Goal: Information Seeking & Learning: Learn about a topic

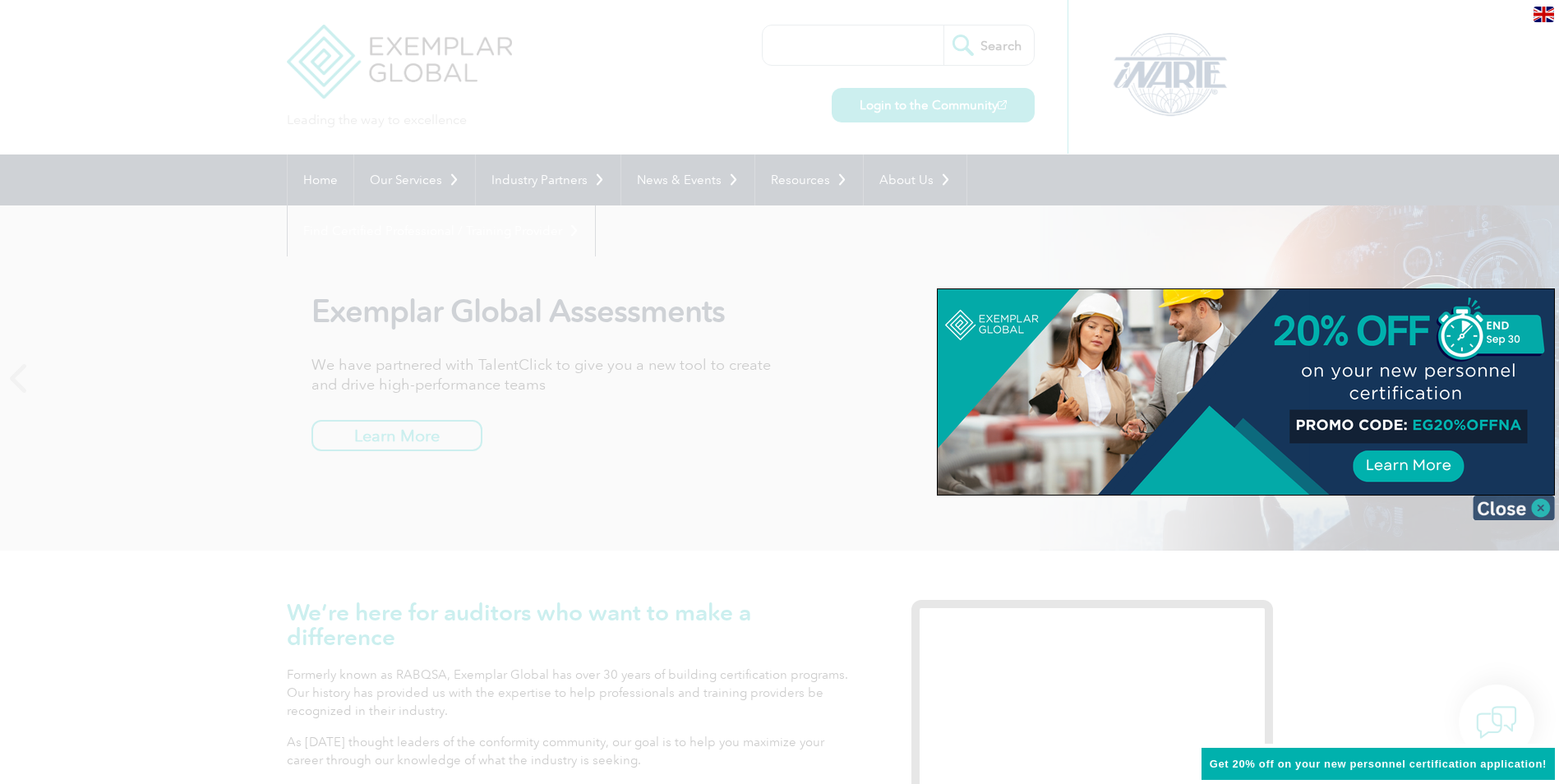
click at [1525, 511] on img at bounding box center [1514, 508] width 82 height 25
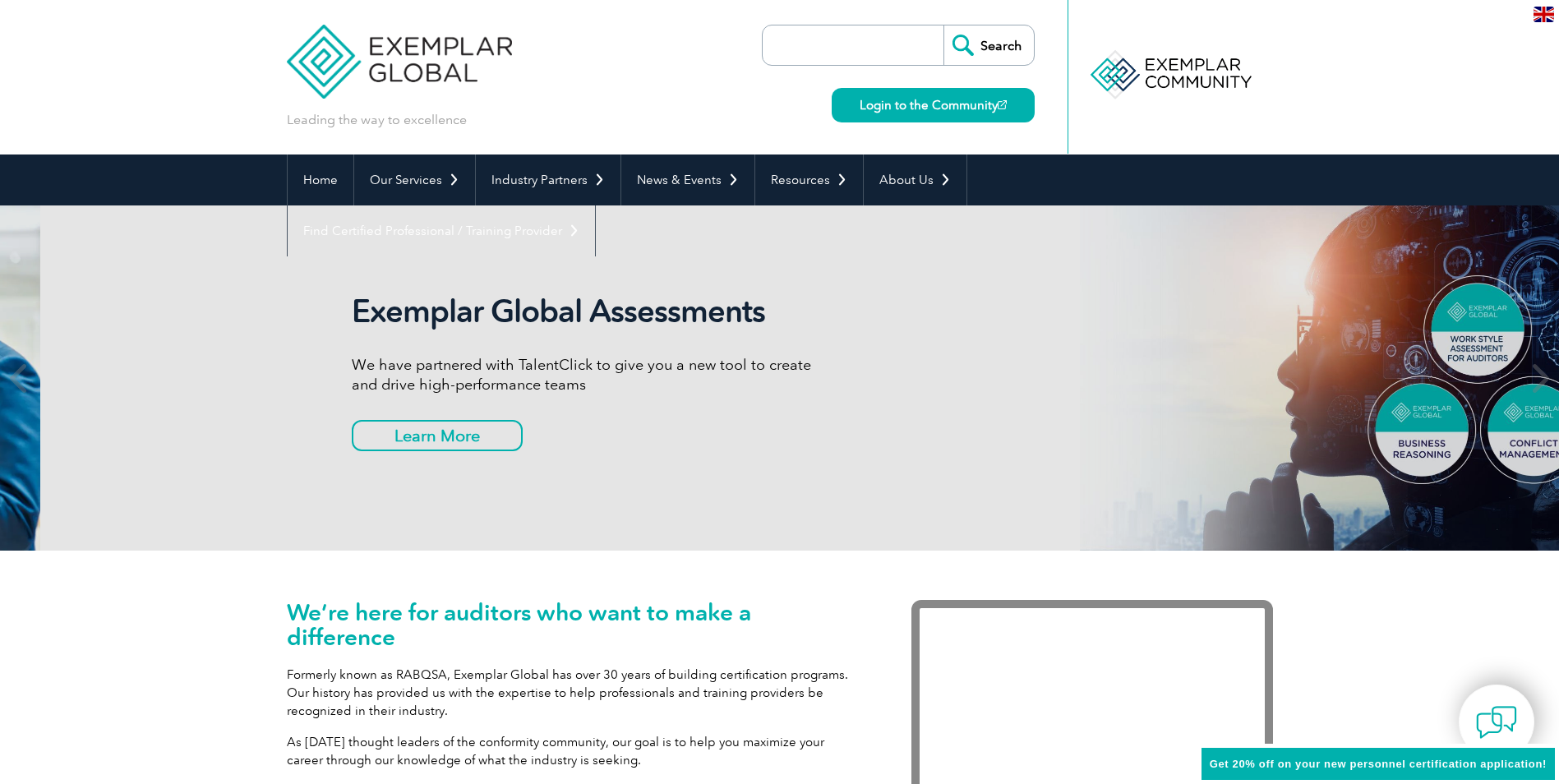
drag, startPoint x: 312, startPoint y: 310, endPoint x: 353, endPoint y: 308, distance: 41.0
click at [353, 308] on h2 "Exemplar Global Assessments" at bounding box center [586, 311] width 468 height 38
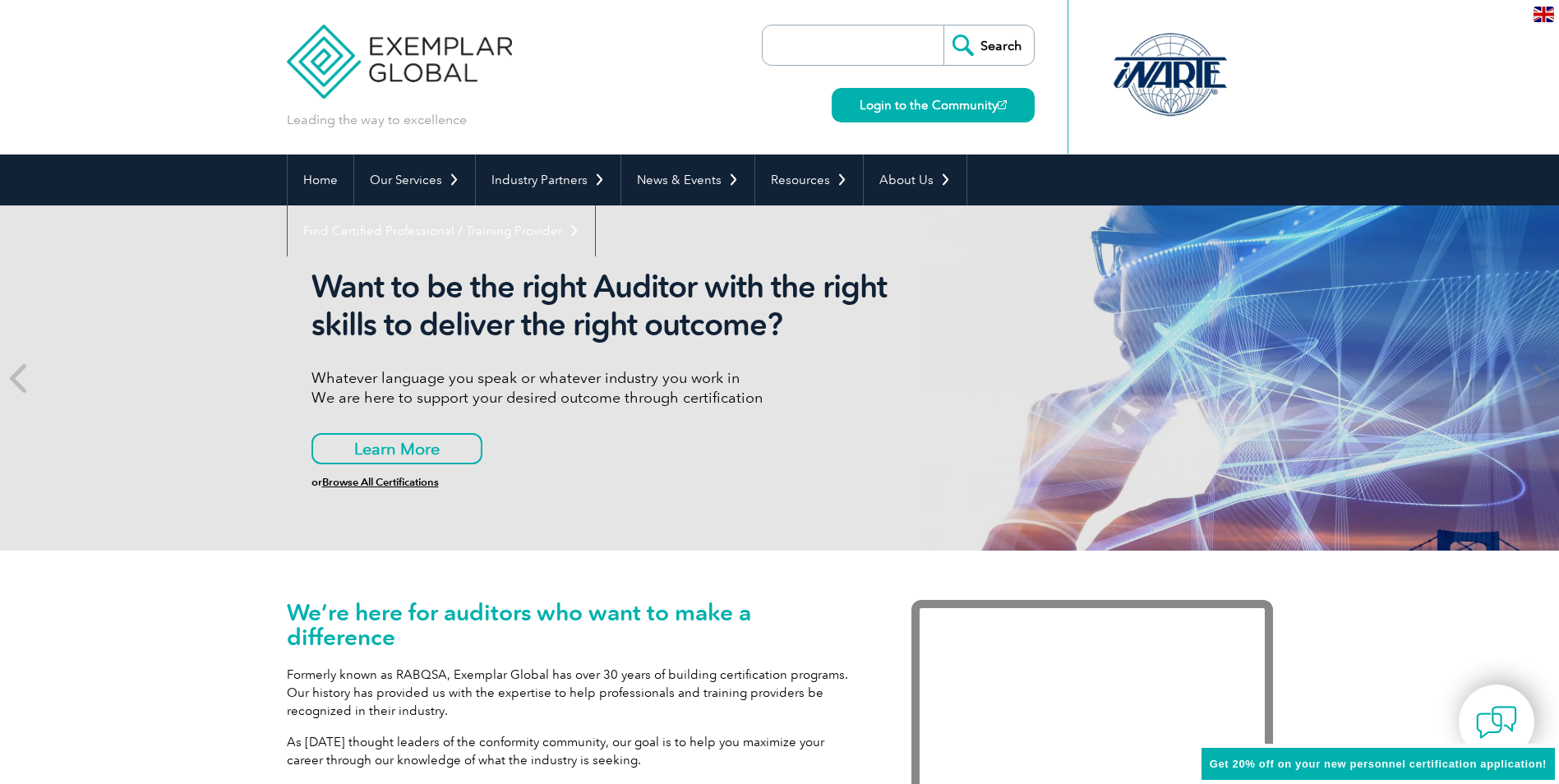
click at [845, 36] on input "search" at bounding box center [858, 45] width 173 height 40
type input "CAIO"
click at [944, 26] on input "Search" at bounding box center [989, 45] width 90 height 40
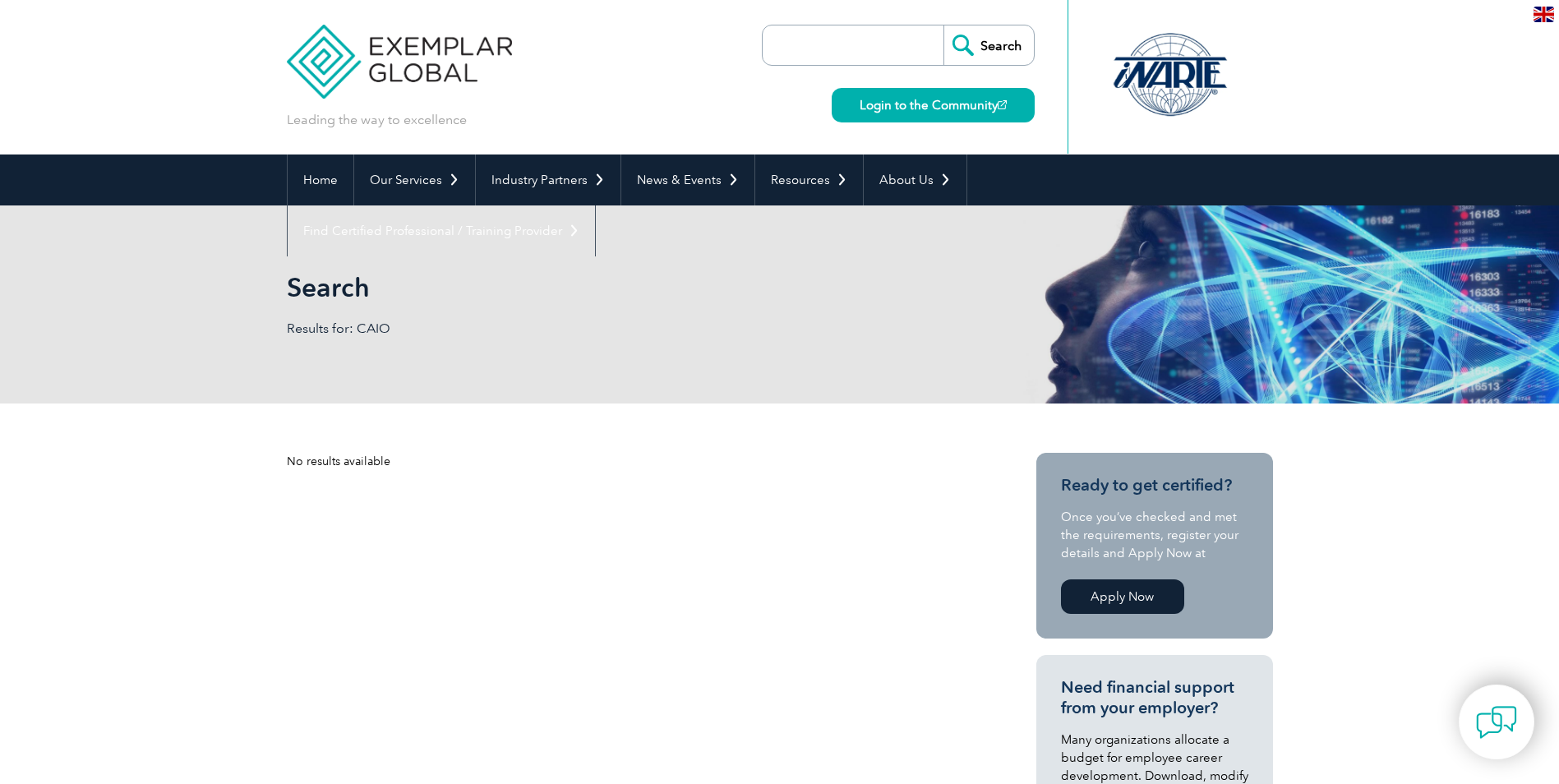
click at [816, 45] on input "search" at bounding box center [858, 45] width 173 height 40
type input "F"
type input "Chief AI Officer"
click at [944, 26] on input "Search" at bounding box center [989, 45] width 90 height 40
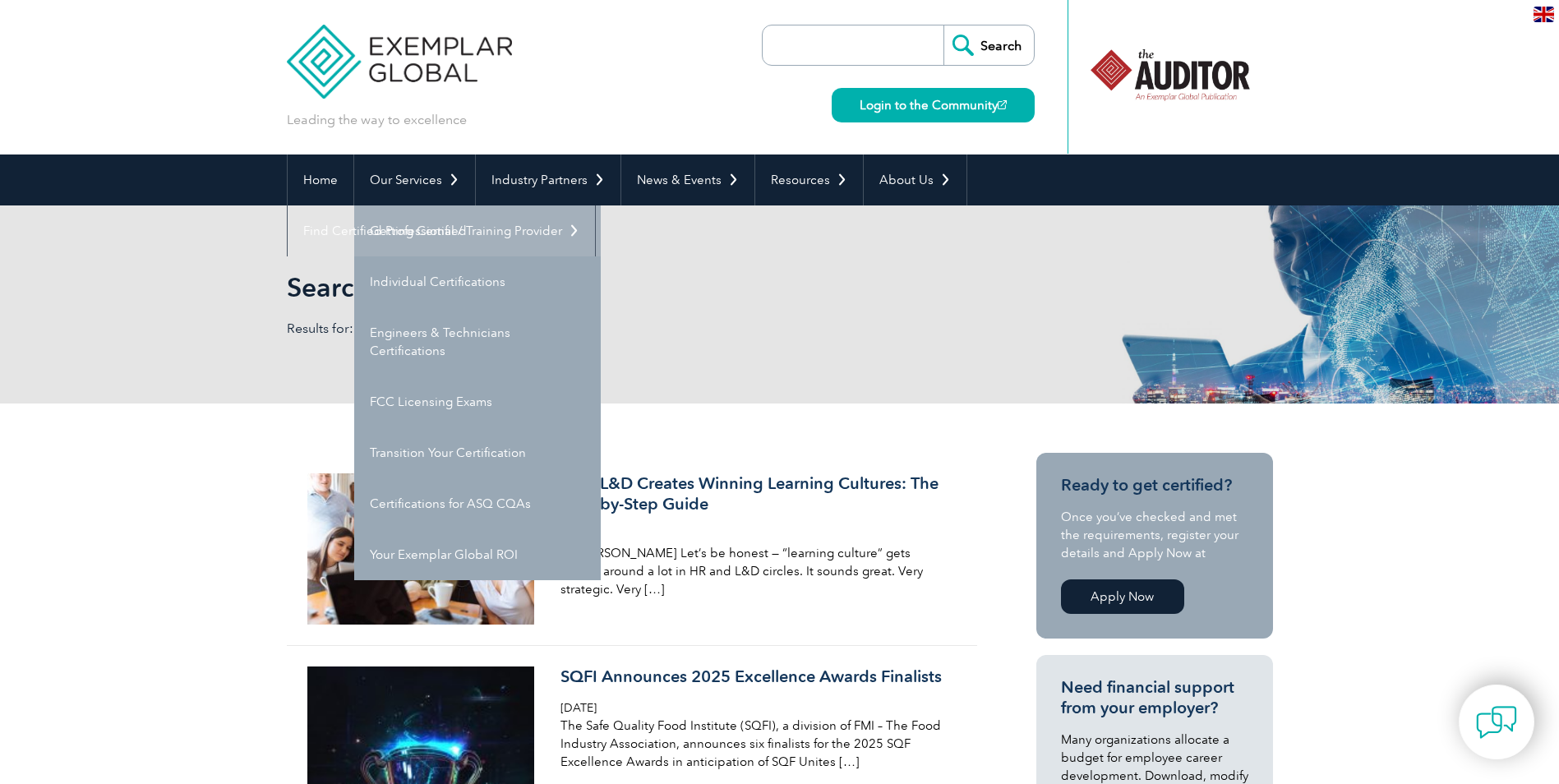
click at [426, 230] on link "Getting Certified" at bounding box center [477, 231] width 246 height 51
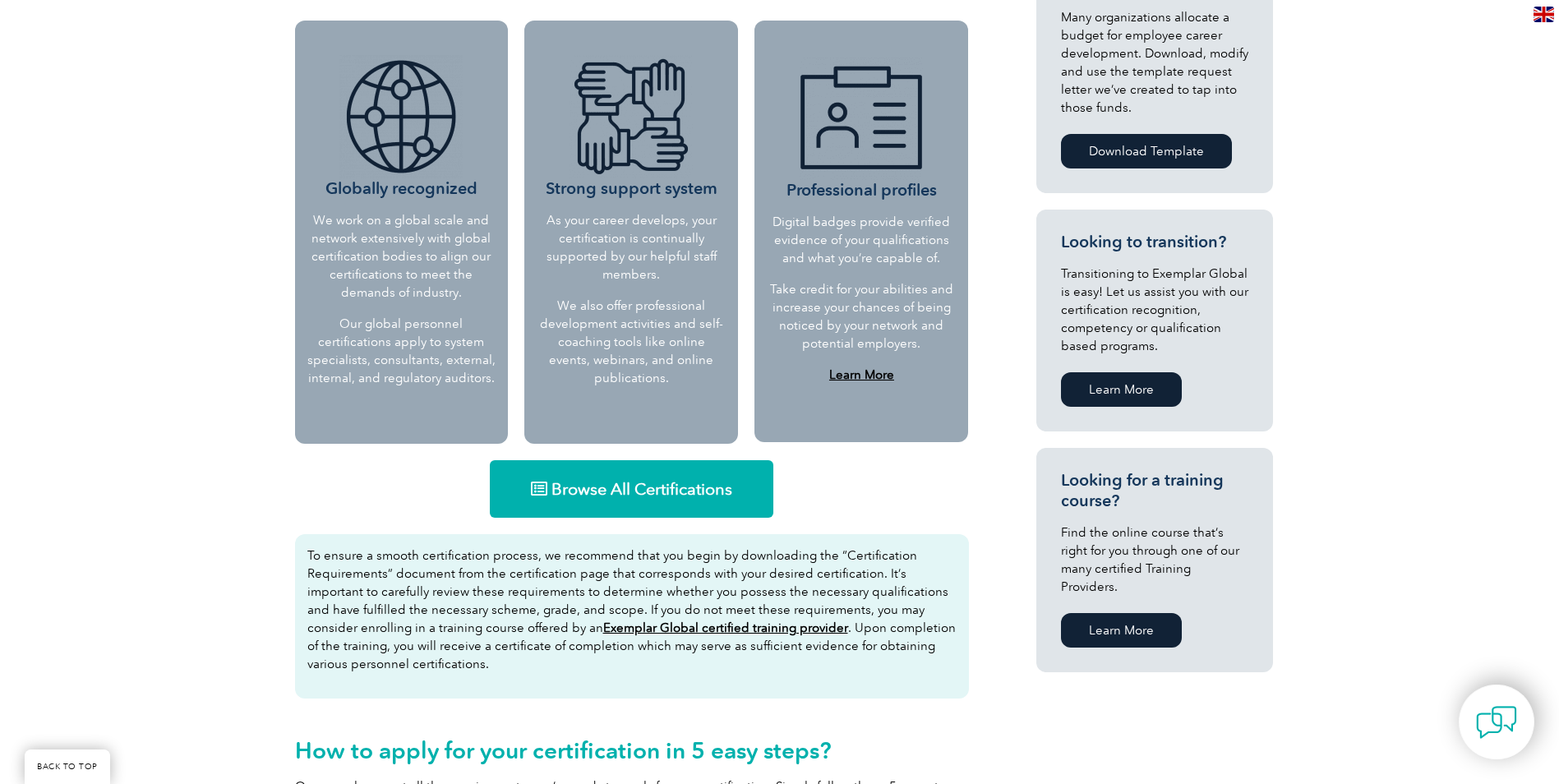
scroll to position [707, 0]
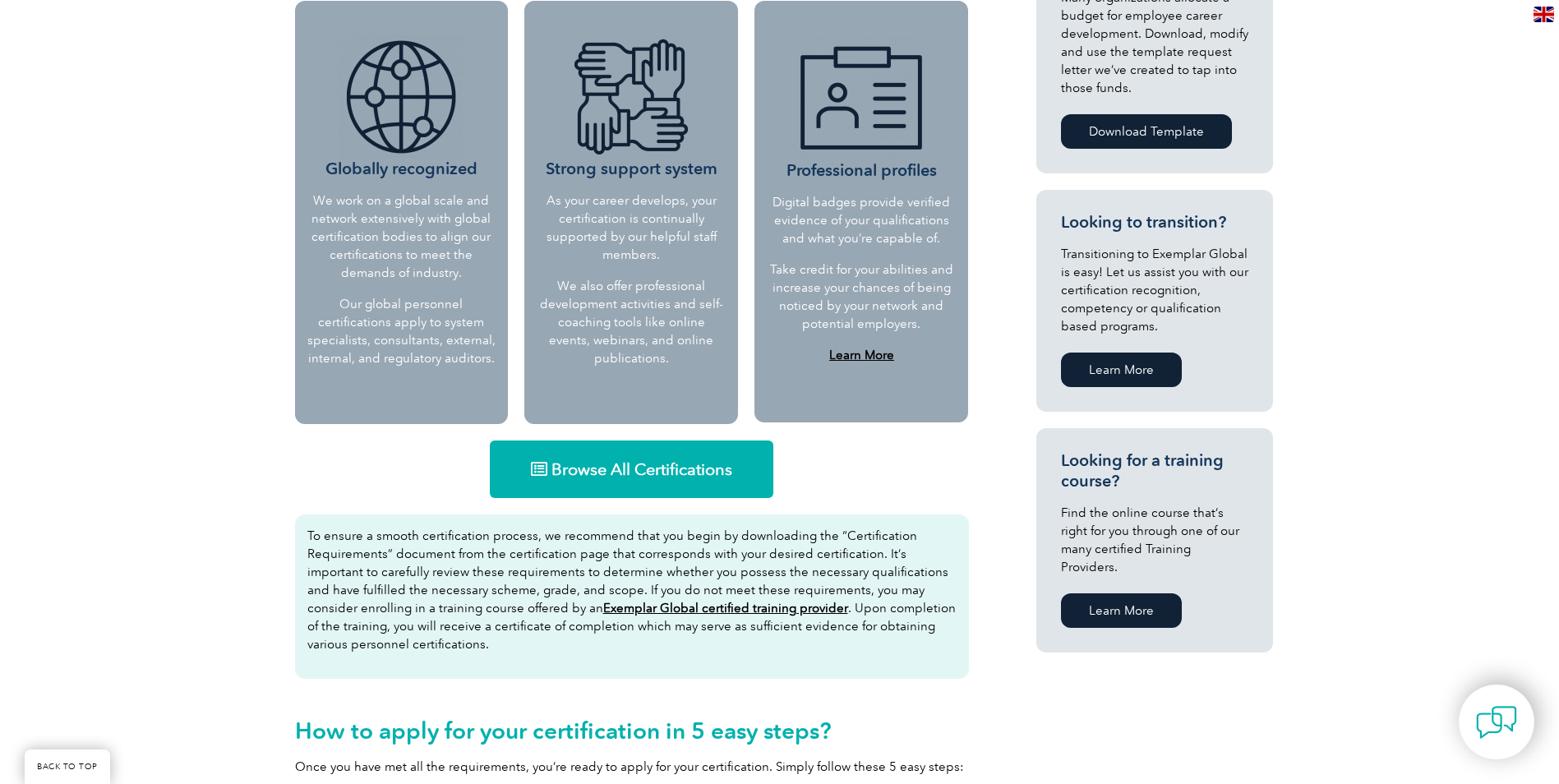
click at [588, 474] on span "Browse All Certifications" at bounding box center [641, 469] width 181 height 17
click at [154, 236] on div "Why should you get certified? Gaining personnel certification will enhance your…" at bounding box center [779, 584] width 1559 height 1846
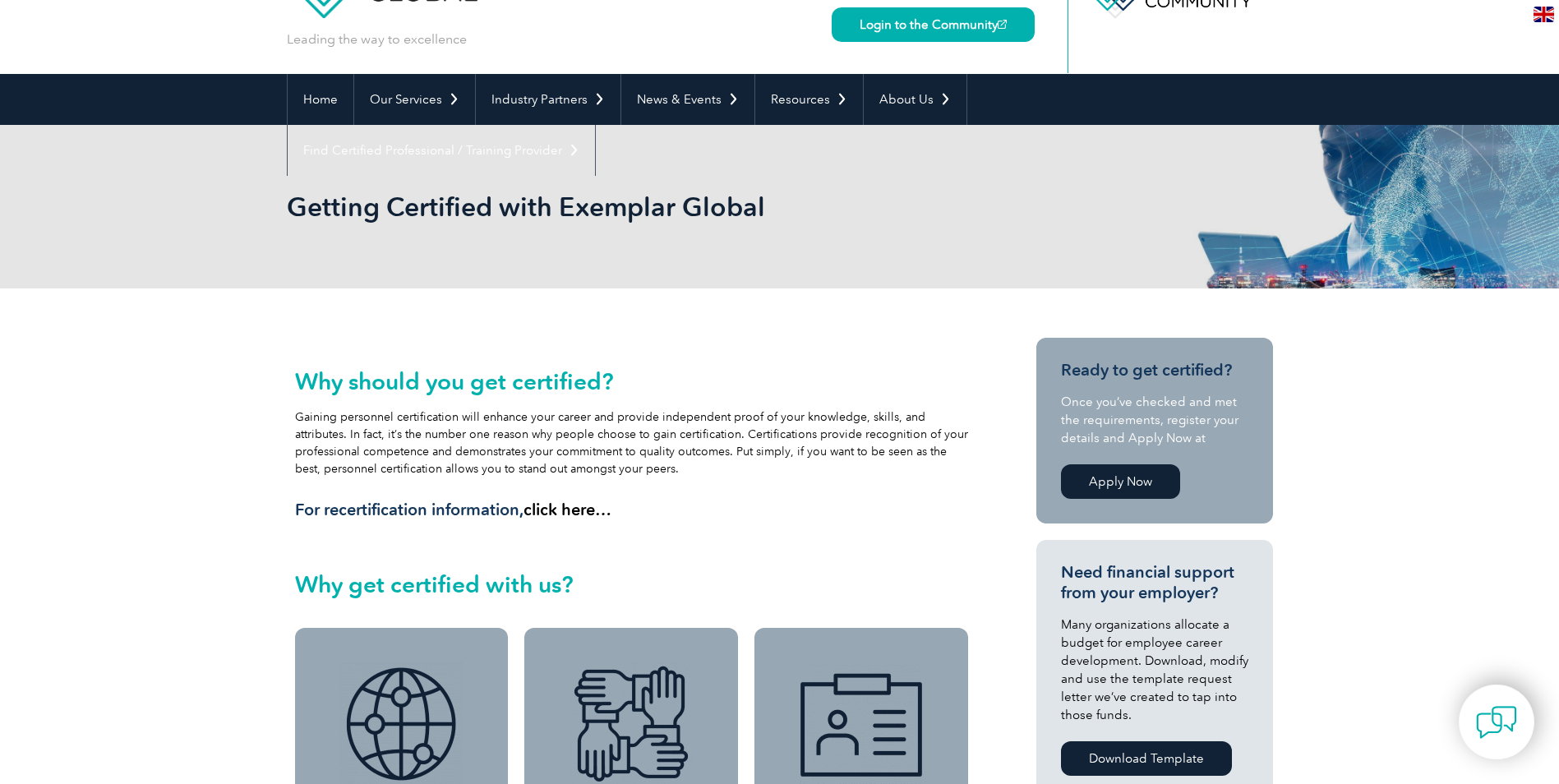
scroll to position [0, 0]
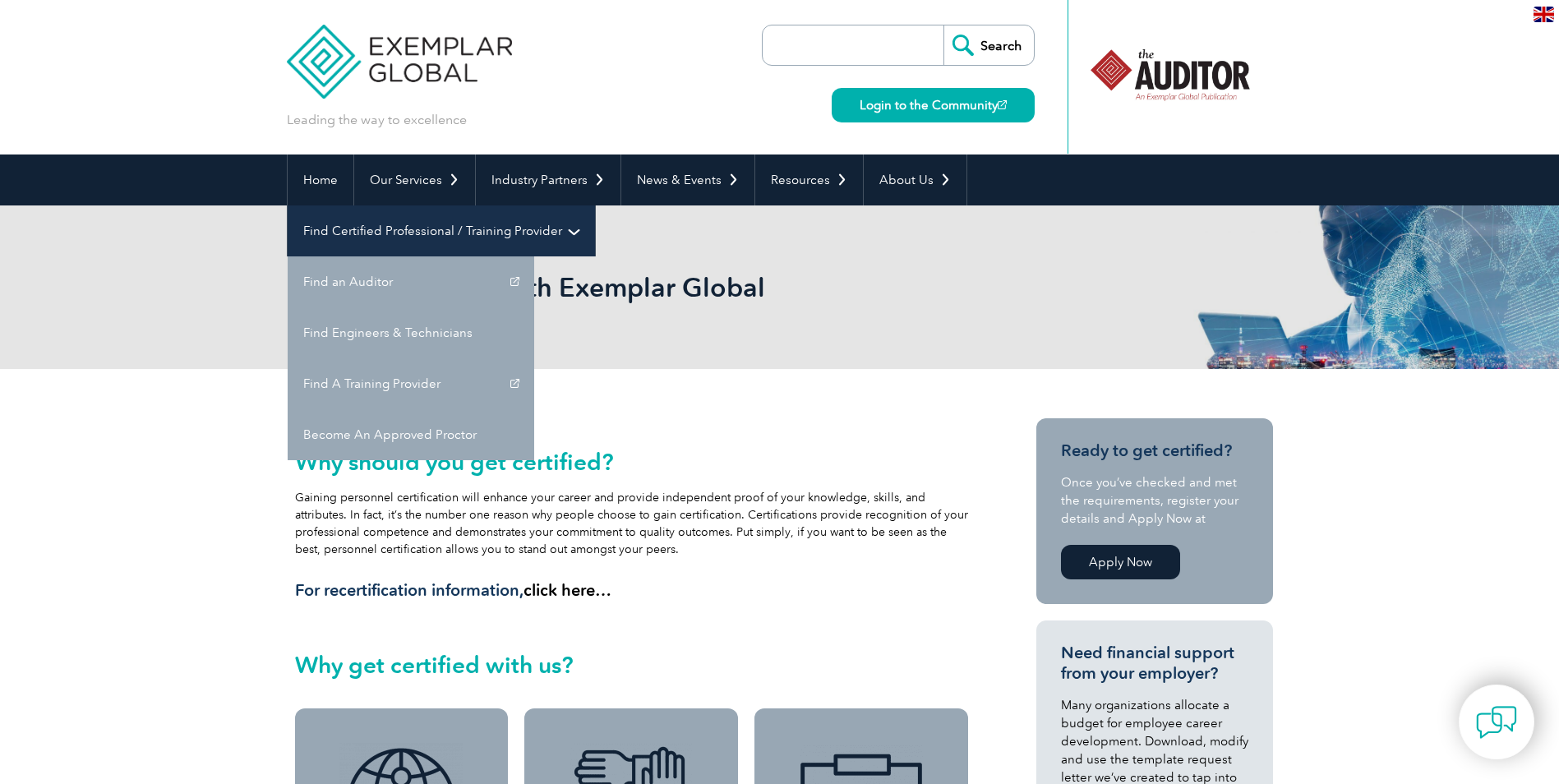
click at [596, 205] on link "Find Certified Professional / Training Provider" at bounding box center [441, 231] width 307 height 51
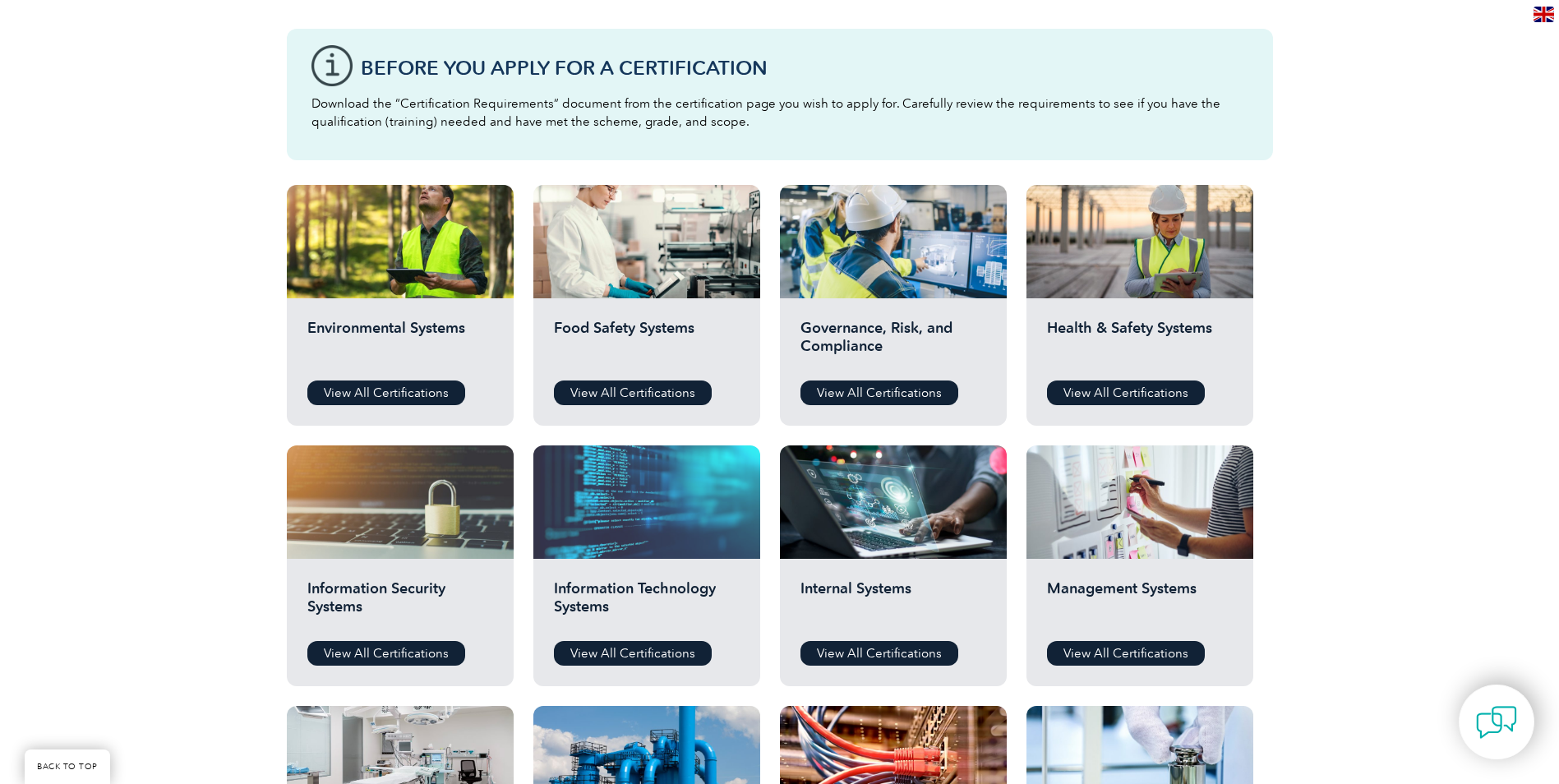
scroll to position [439, 0]
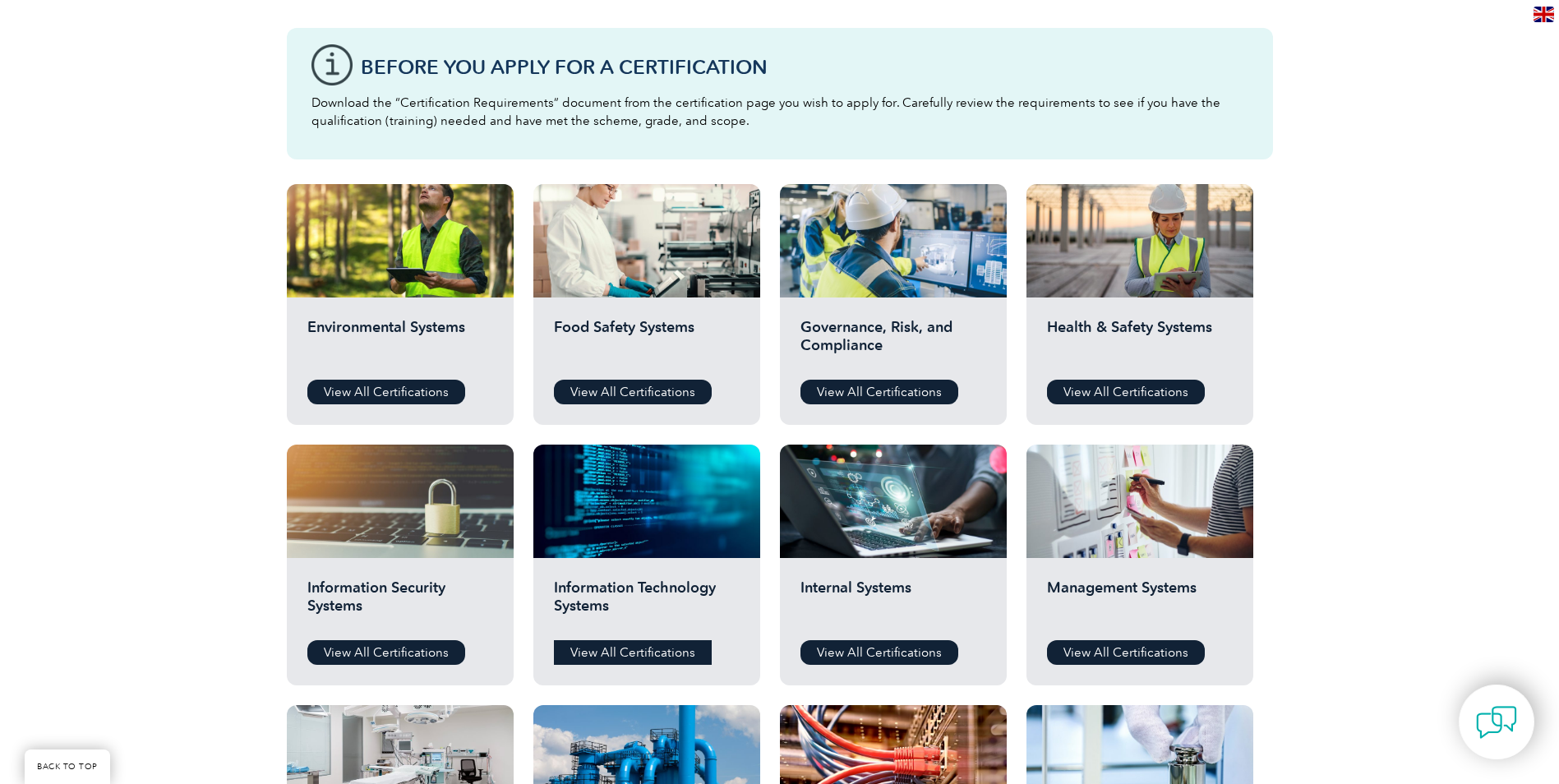
click at [603, 648] on link "View All Certifications" at bounding box center [633, 653] width 158 height 25
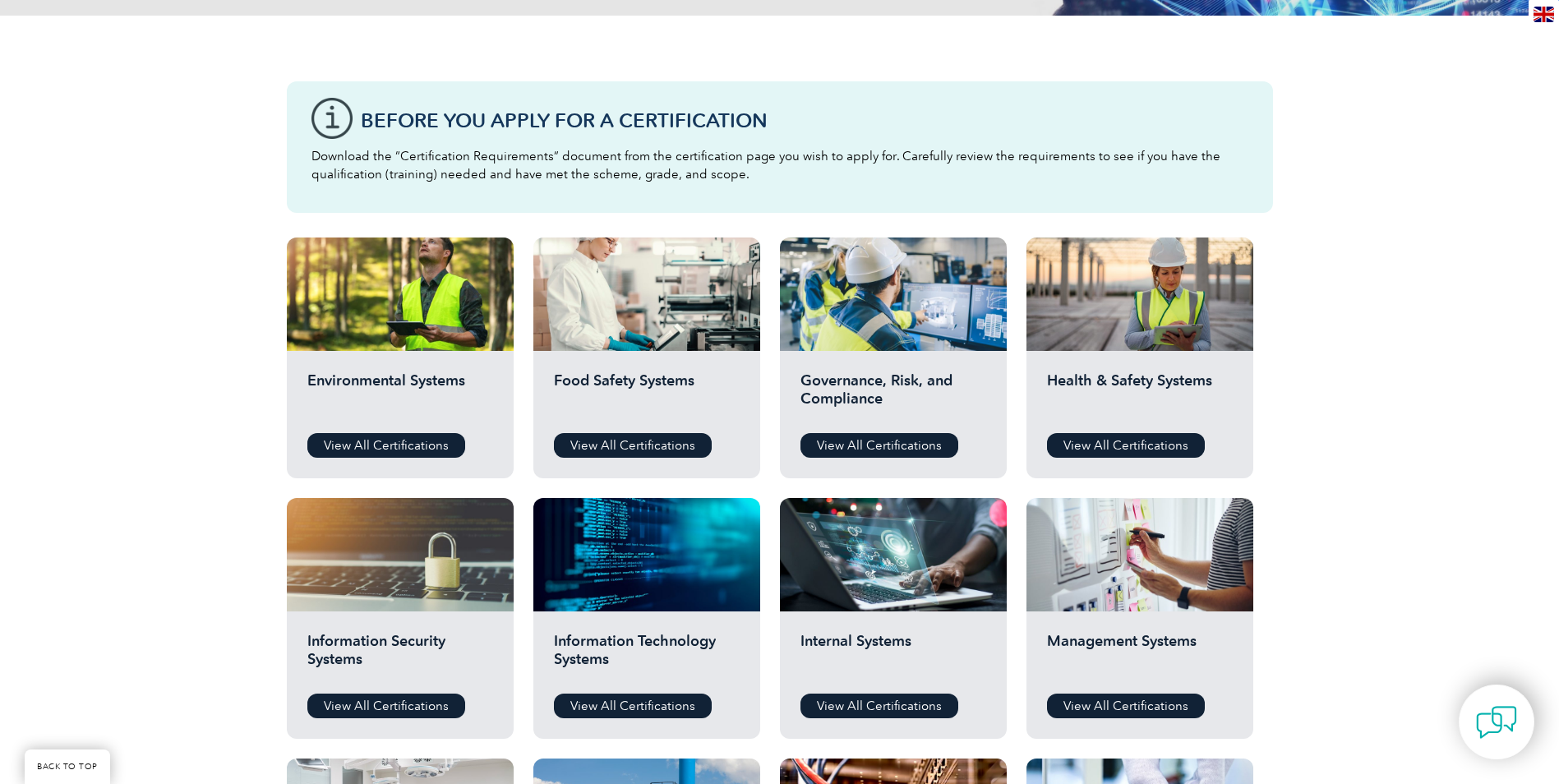
scroll to position [356, 0]
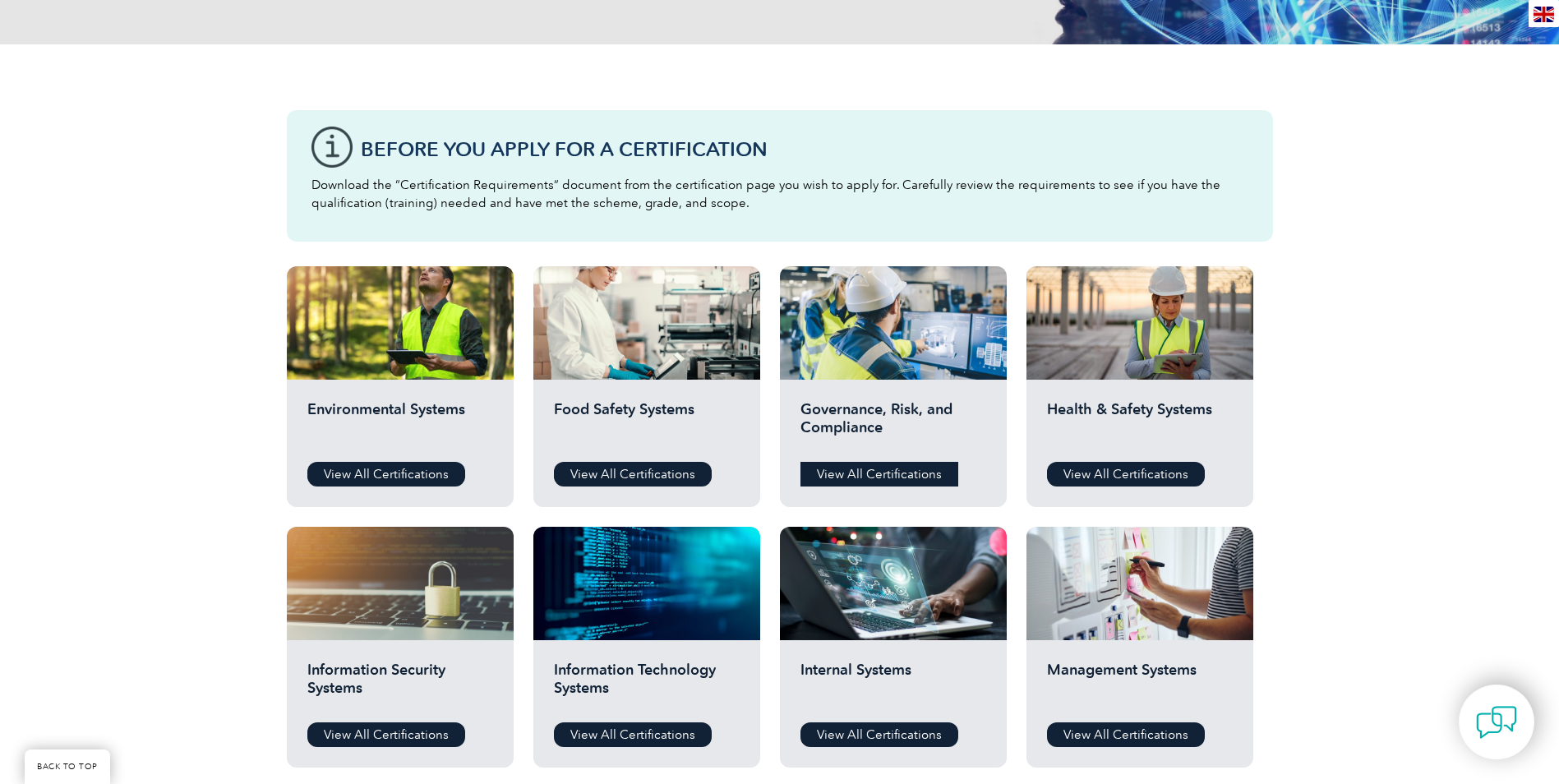
click at [860, 468] on link "View All Certifications" at bounding box center [879, 474] width 158 height 25
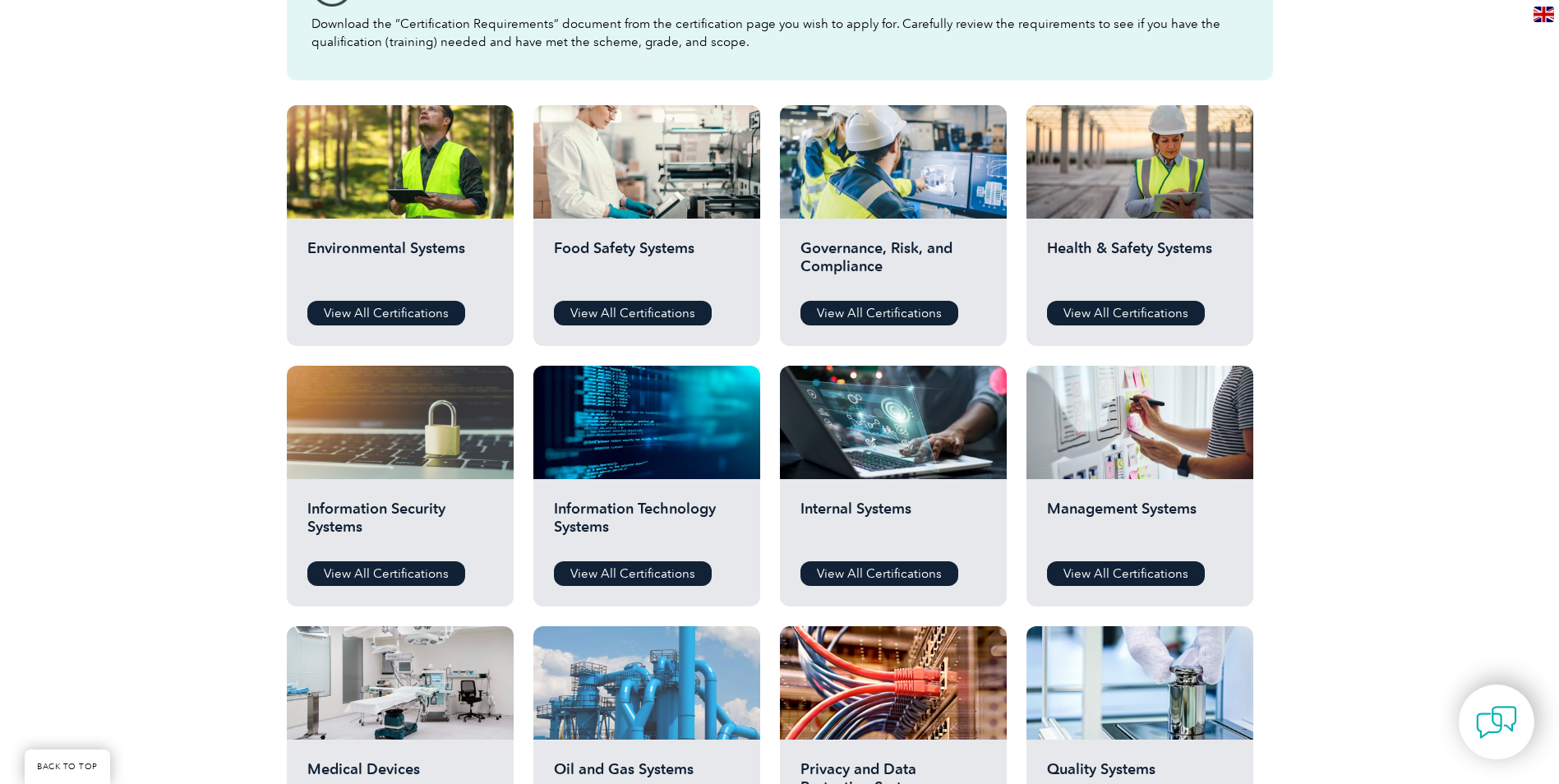
scroll to position [603, 0]
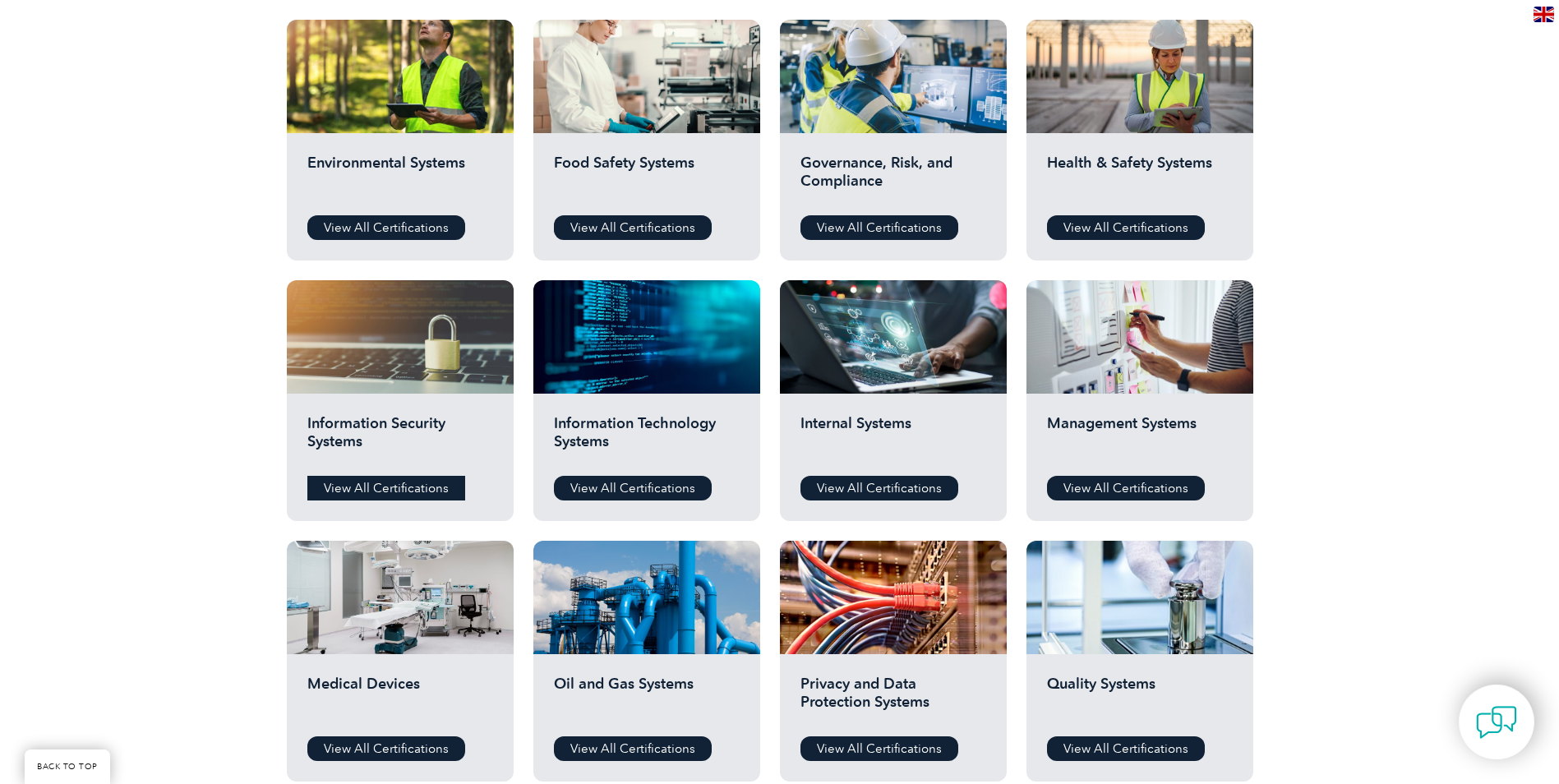
click at [423, 485] on link "View All Certifications" at bounding box center [386, 488] width 158 height 25
click at [878, 484] on link "View All Certifications" at bounding box center [879, 488] width 158 height 25
click at [1093, 492] on link "View All Certifications" at bounding box center [1126, 488] width 158 height 25
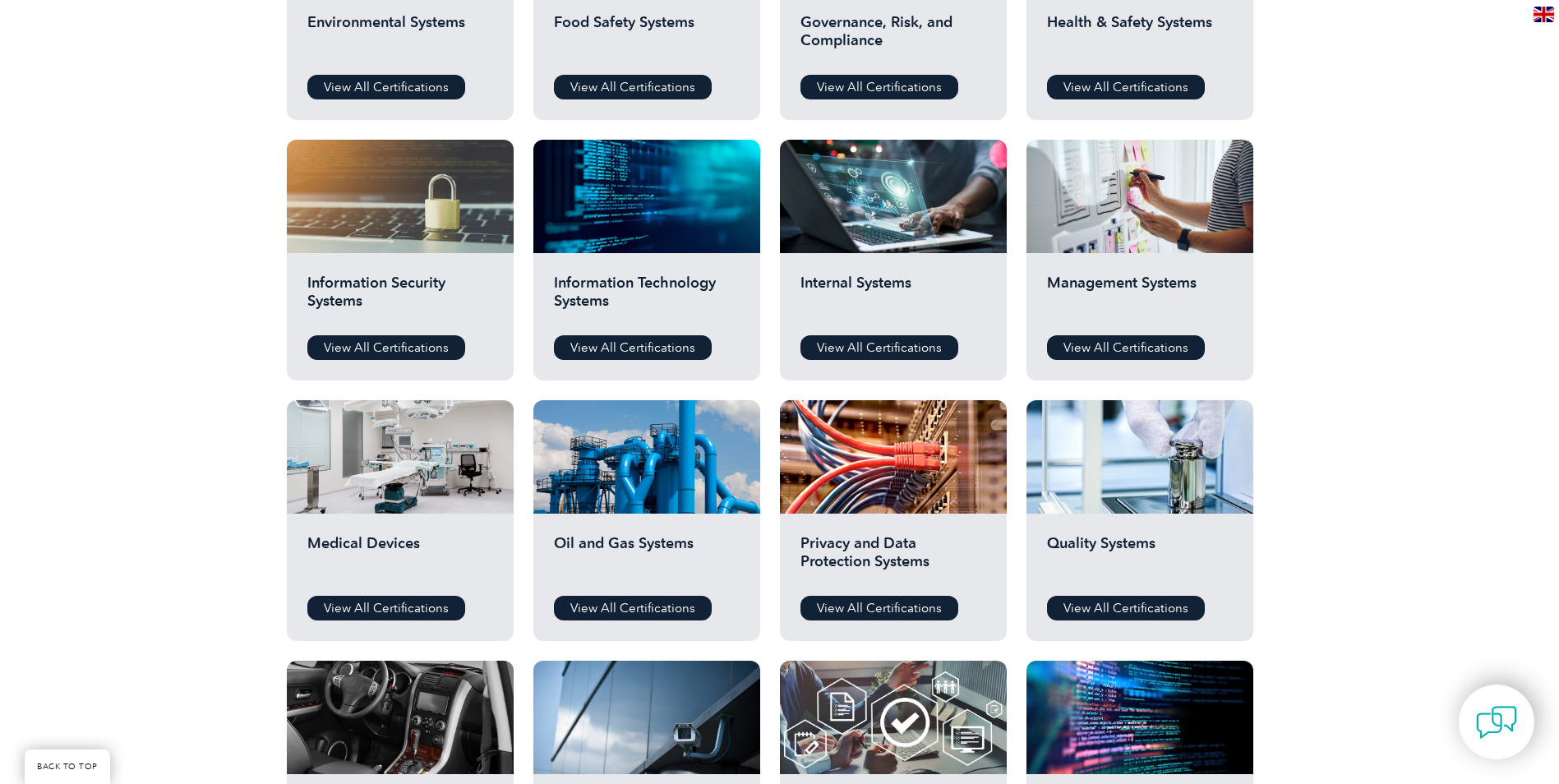
scroll to position [767, 0]
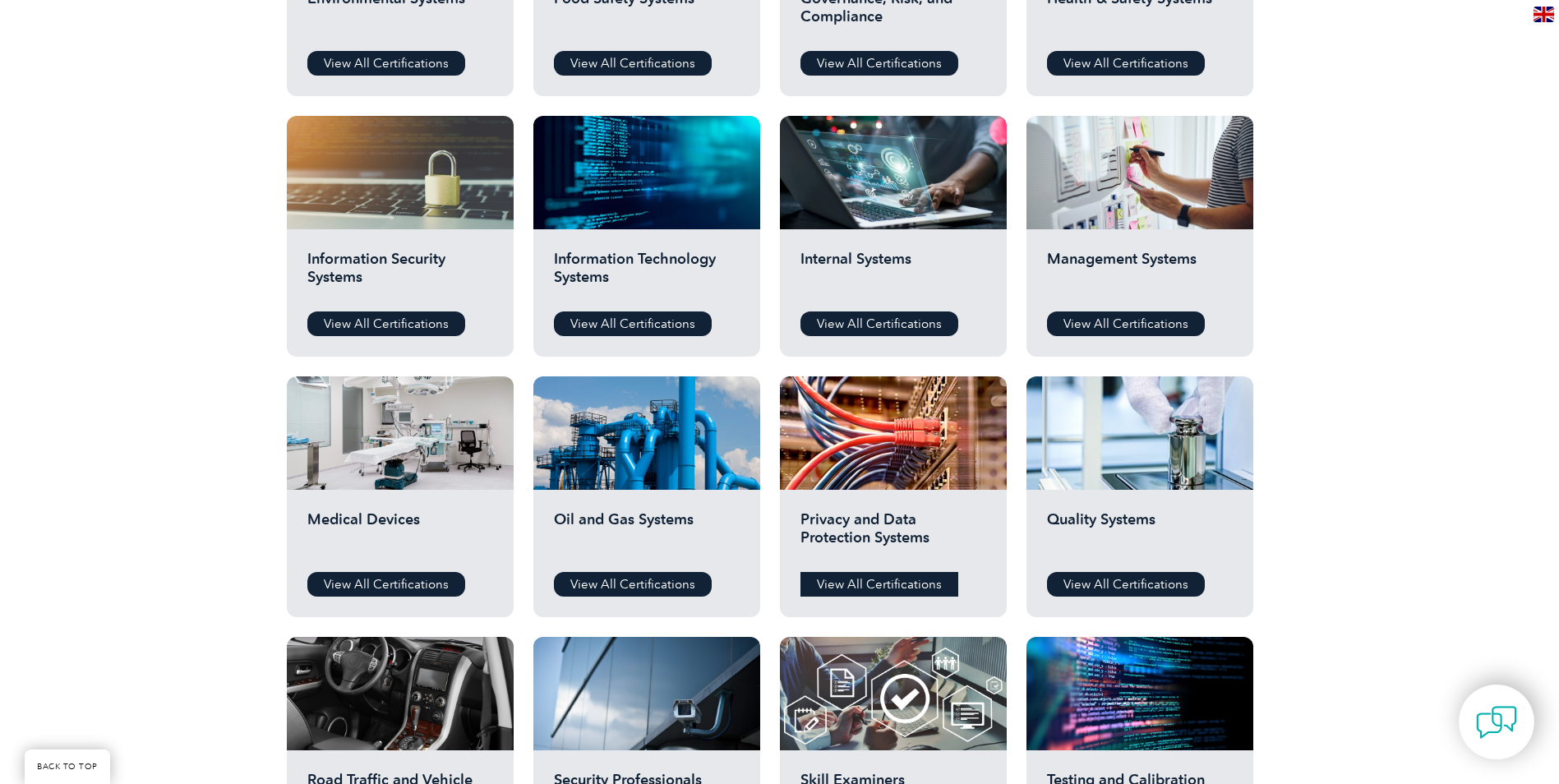
click at [864, 579] on link "View All Certifications" at bounding box center [879, 584] width 158 height 25
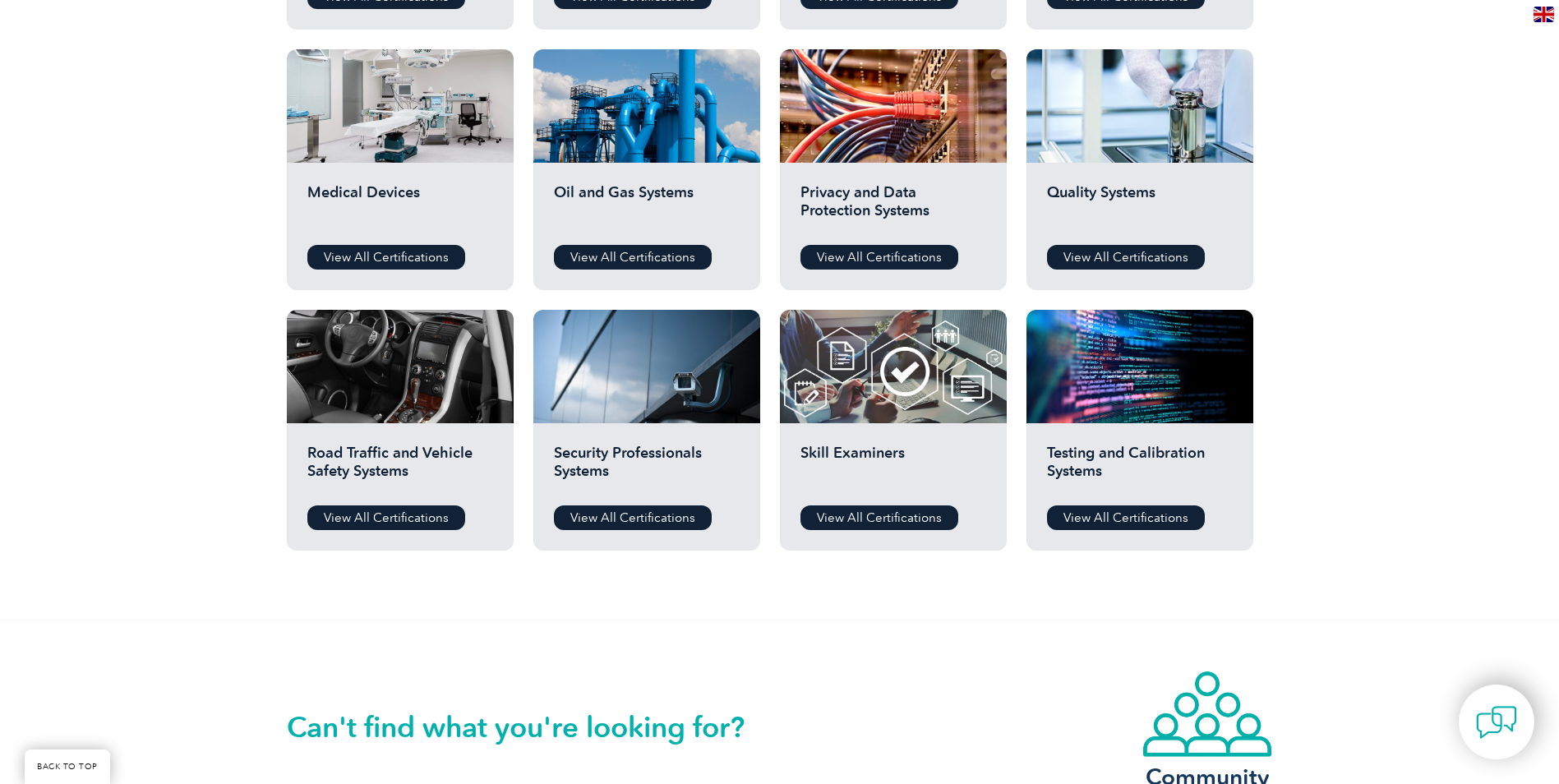
scroll to position [1096, 0]
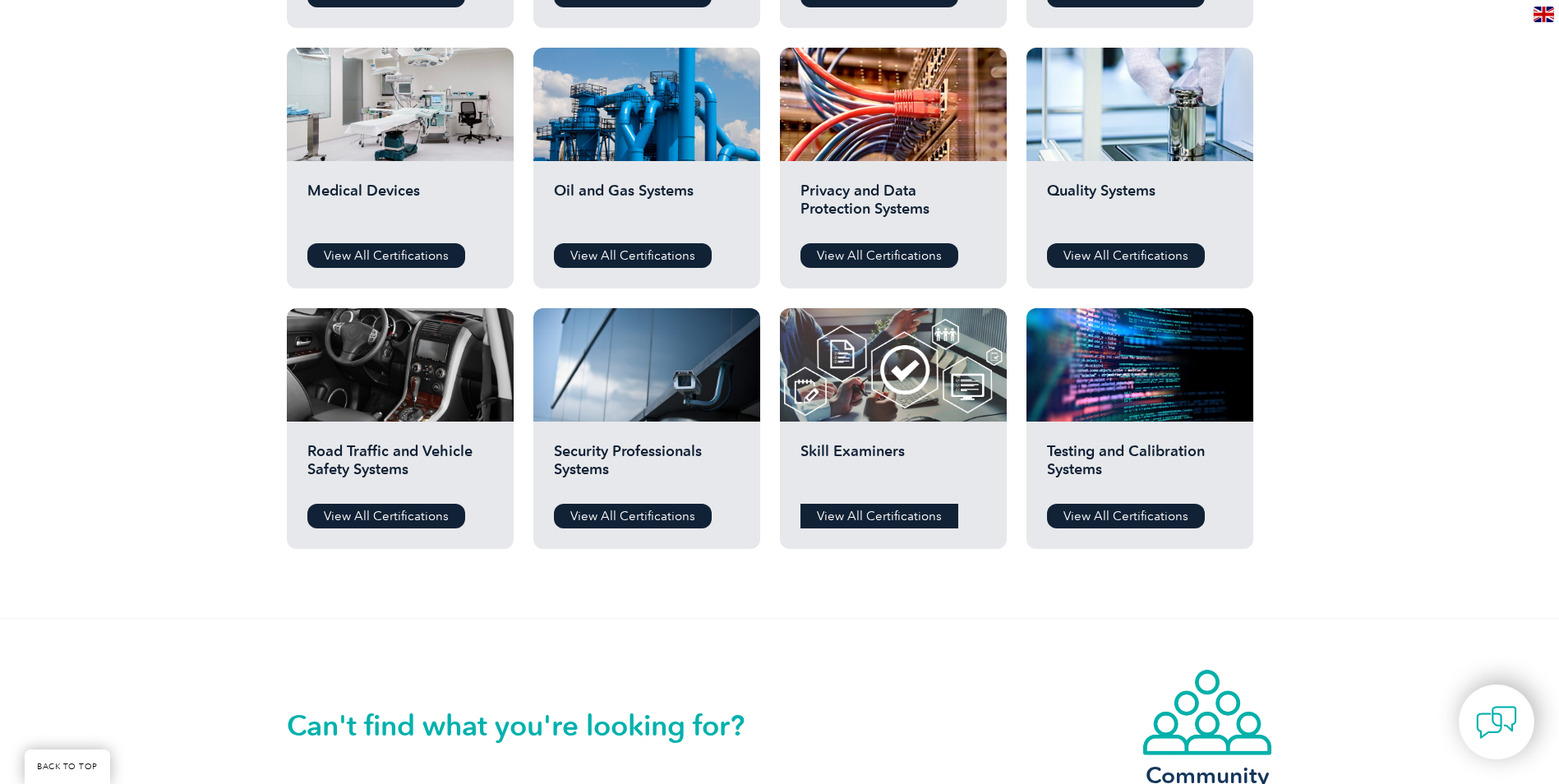
click at [886, 517] on link "View All Certifications" at bounding box center [879, 516] width 158 height 25
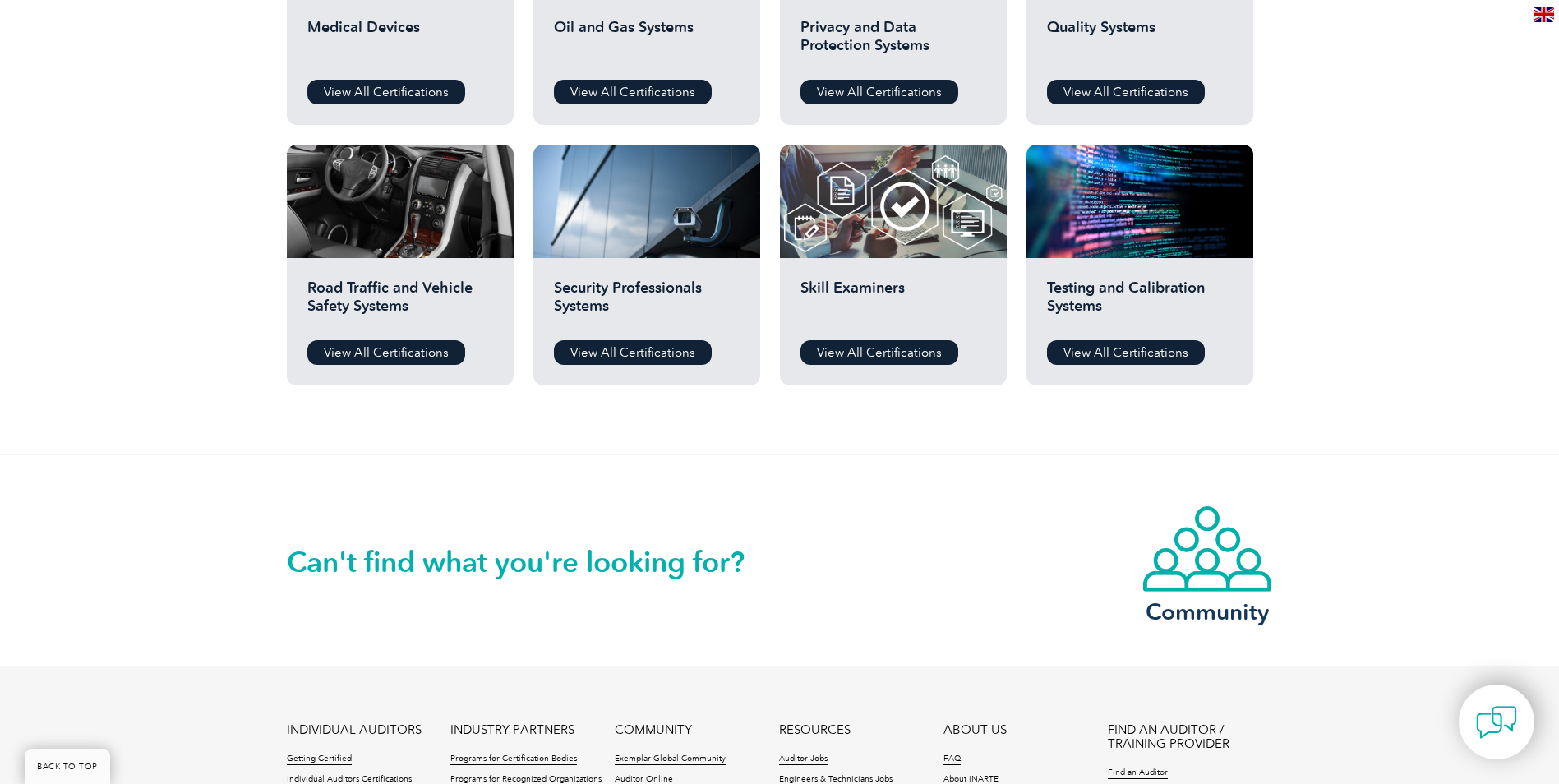
scroll to position [1260, 0]
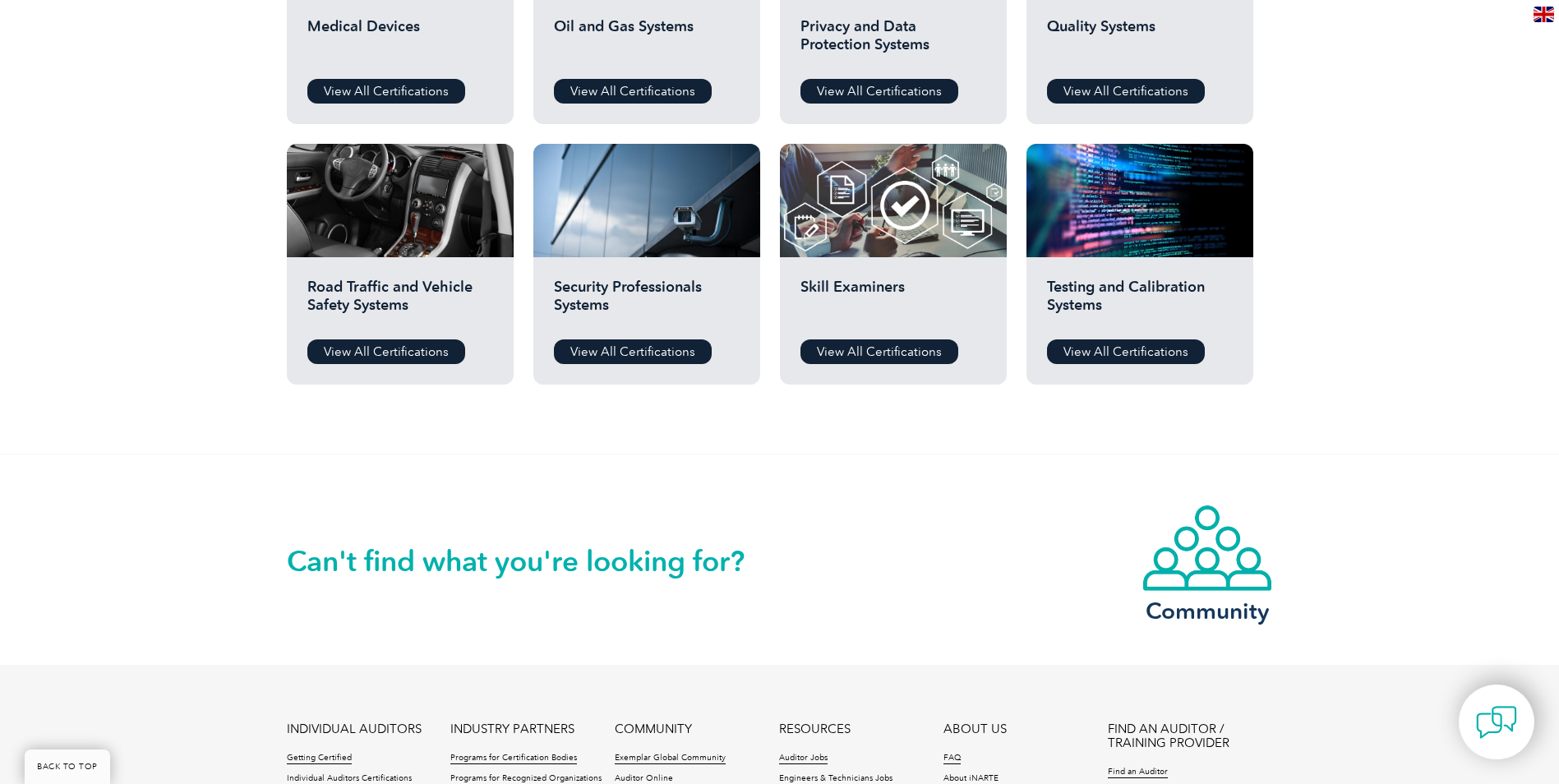
click at [579, 568] on h2 "Can't find what you're looking for?" at bounding box center [533, 561] width 493 height 26
click at [846, 563] on div "Can't find what you're looking for? Community" at bounding box center [780, 559] width 986 height 211
click at [767, 558] on h2 "Can't find what you're looking for?" at bounding box center [533, 561] width 493 height 26
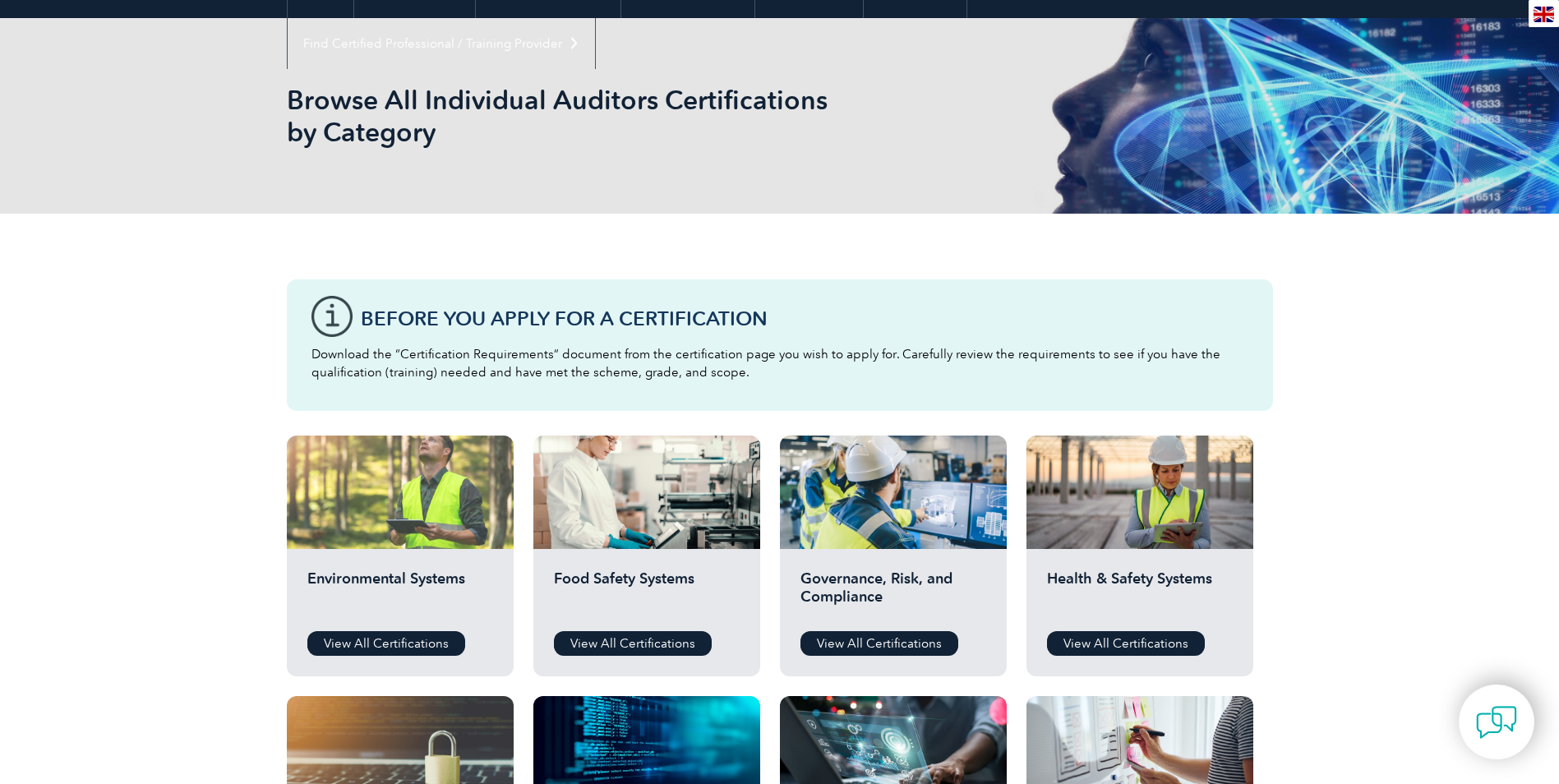
scroll to position [246, 0]
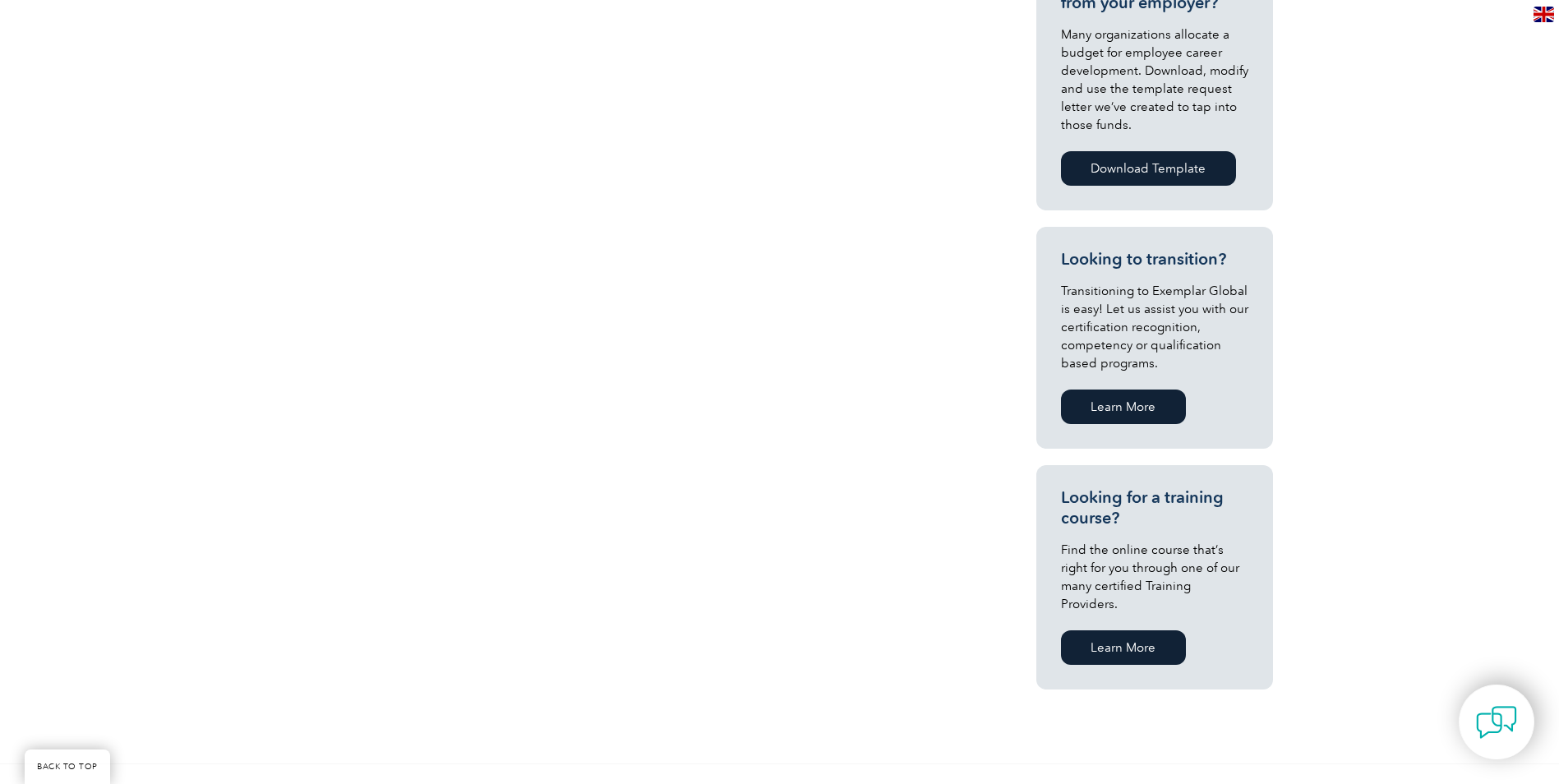
scroll to position [246, 0]
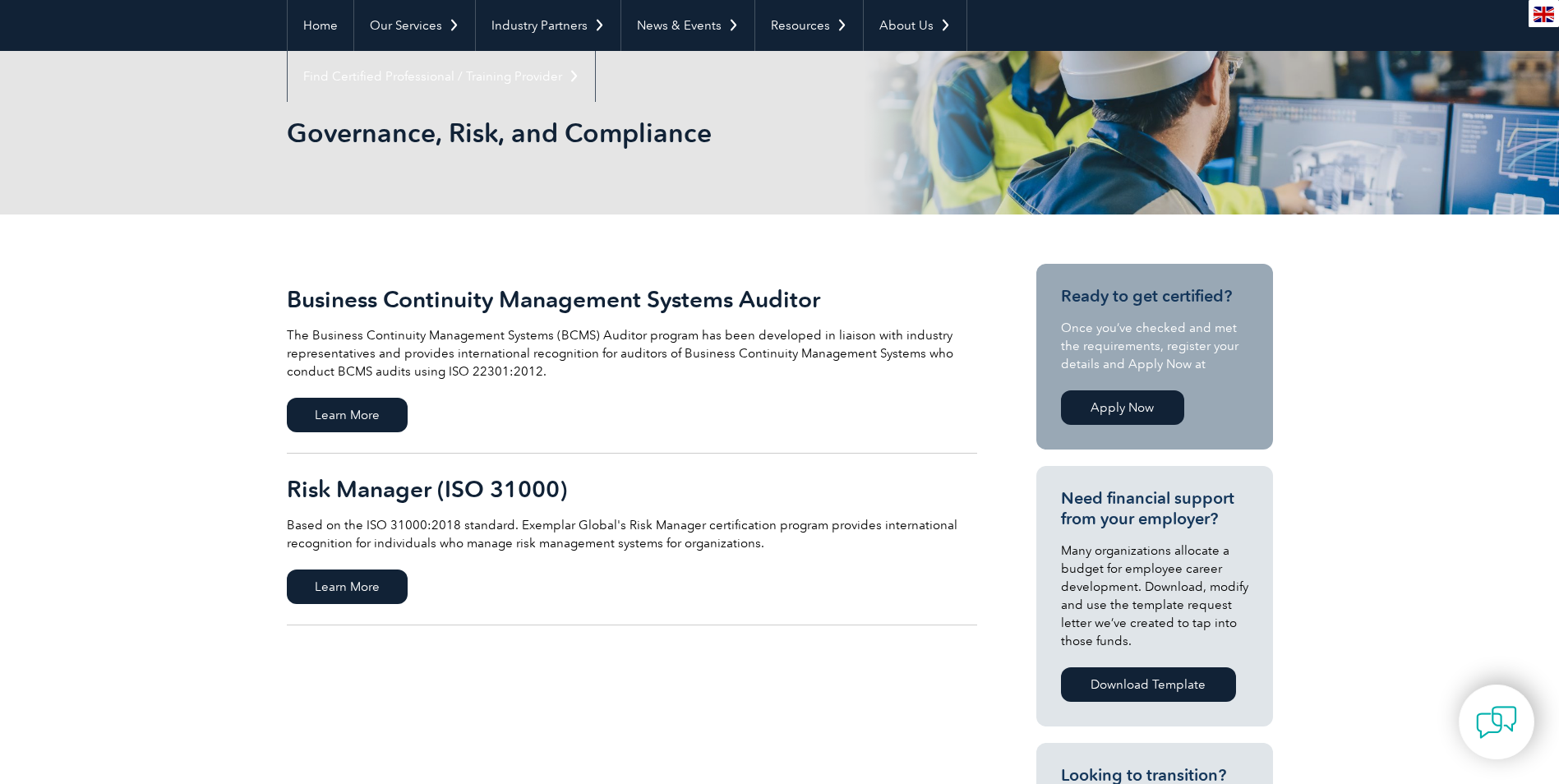
scroll to position [164, 0]
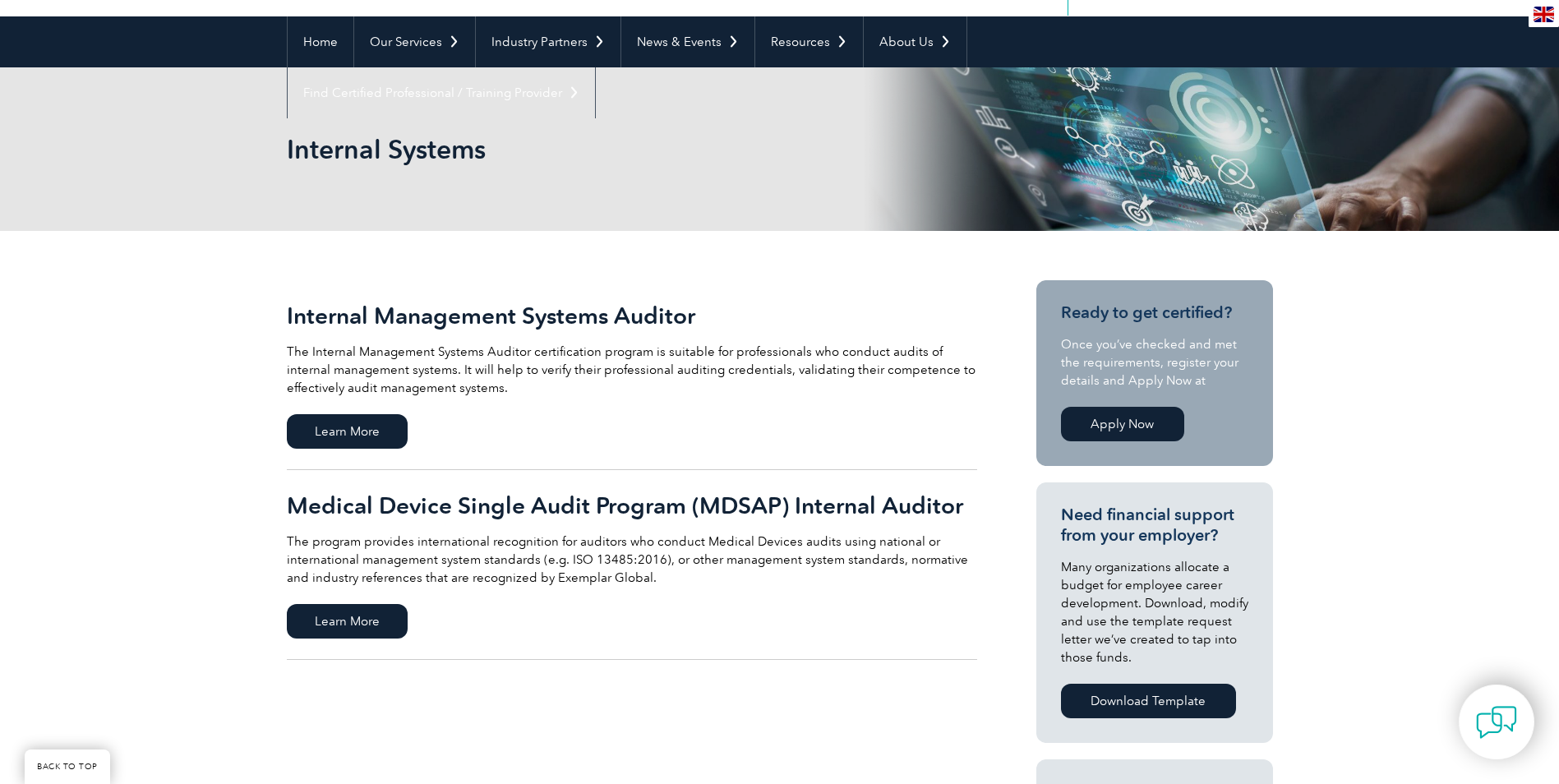
scroll to position [164, 0]
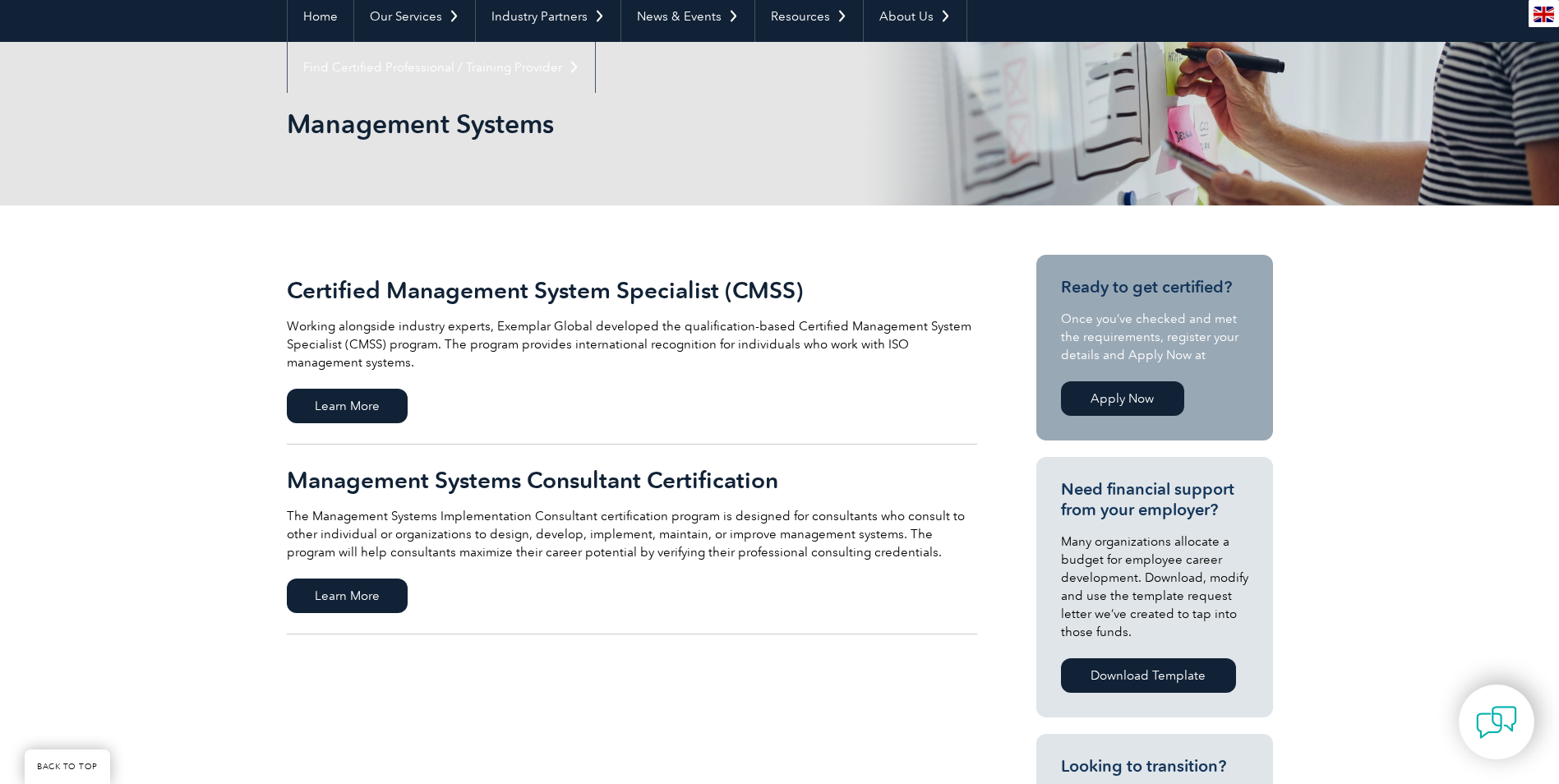
scroll to position [164, 0]
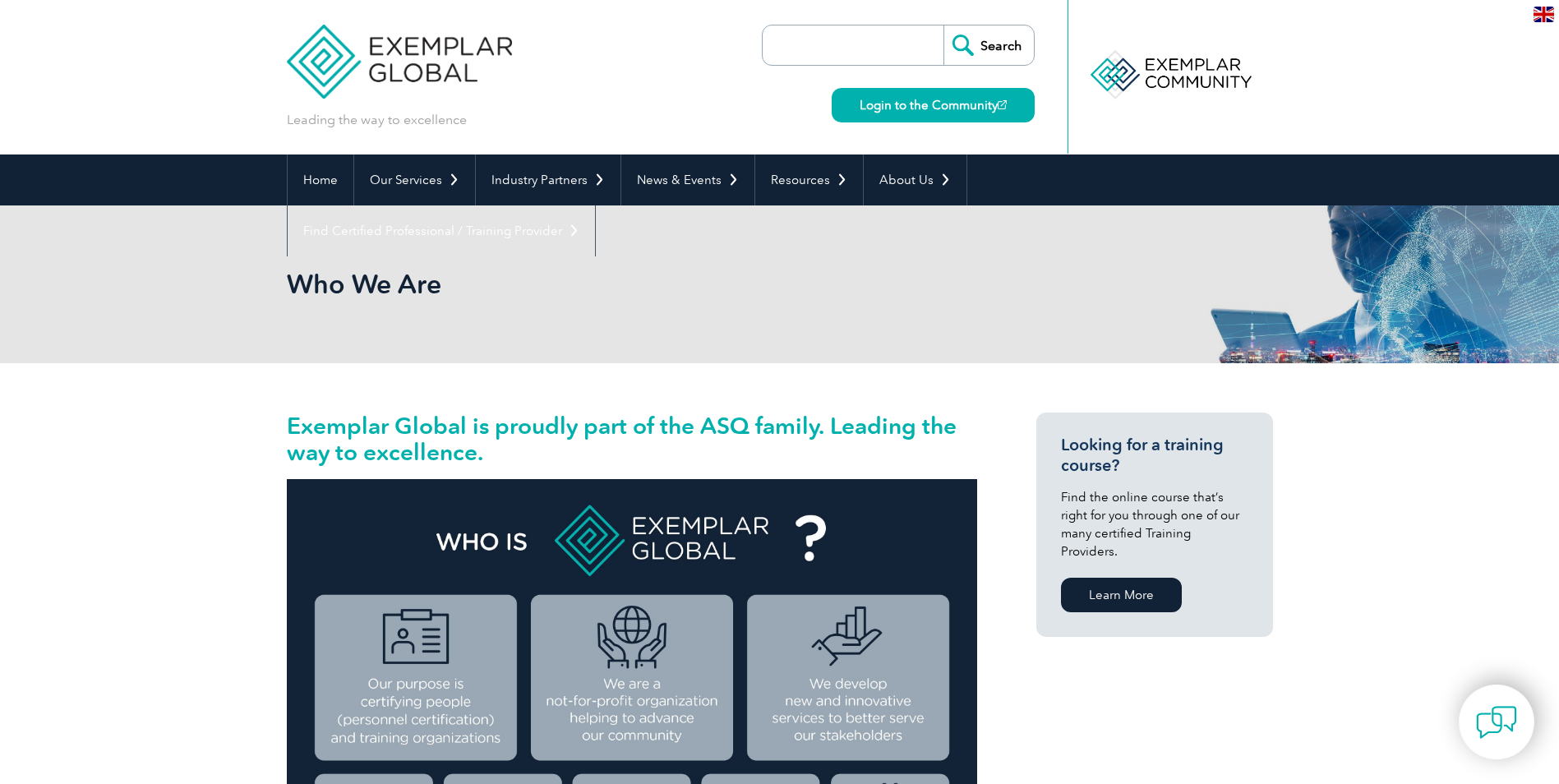
click at [860, 46] on input "search" at bounding box center [858, 45] width 173 height 40
paste input "Chief AI Officer"
type input "Chief AI Officer"
click at [982, 42] on input "Search" at bounding box center [989, 45] width 90 height 40
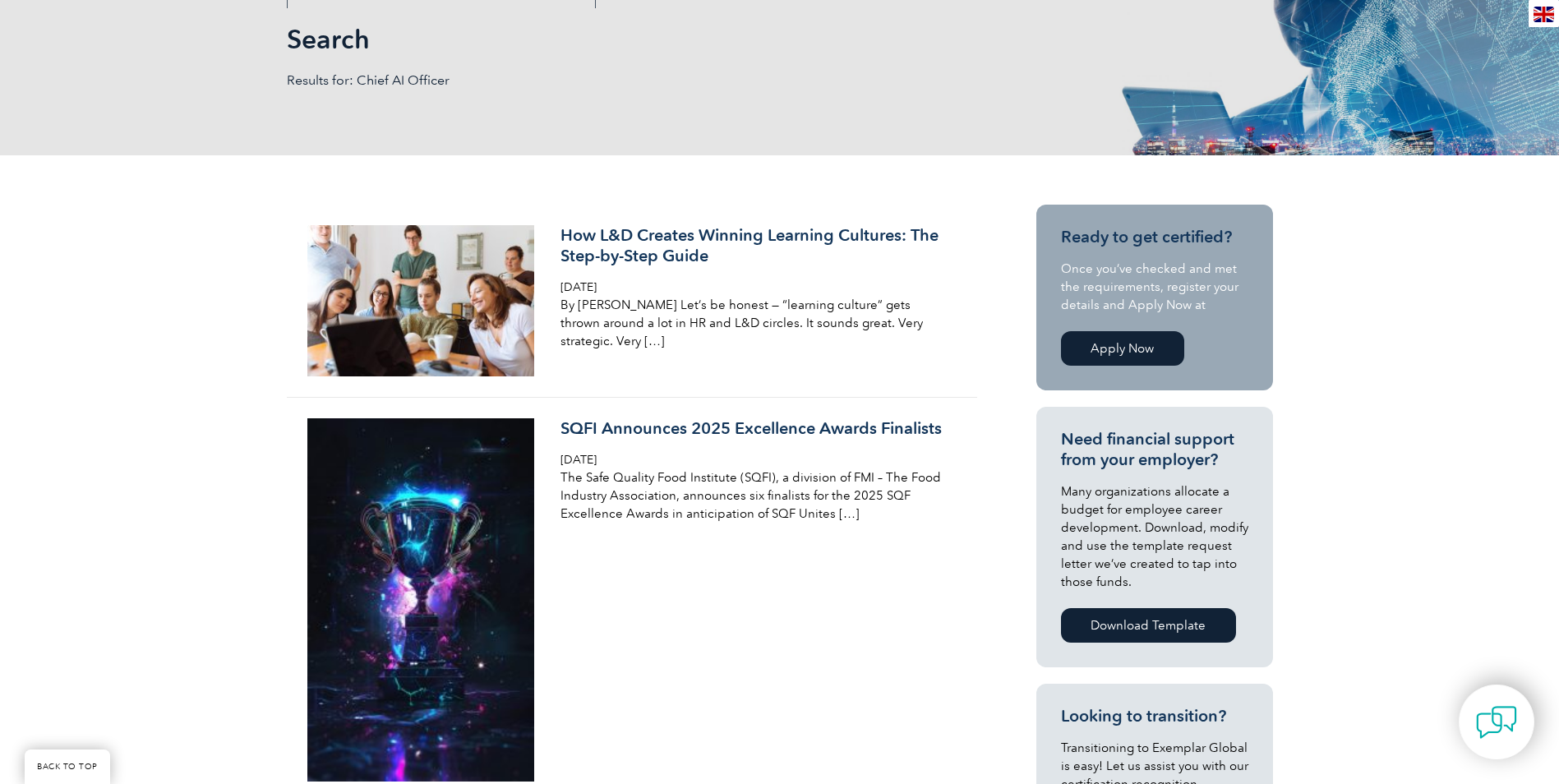
scroll to position [246, 0]
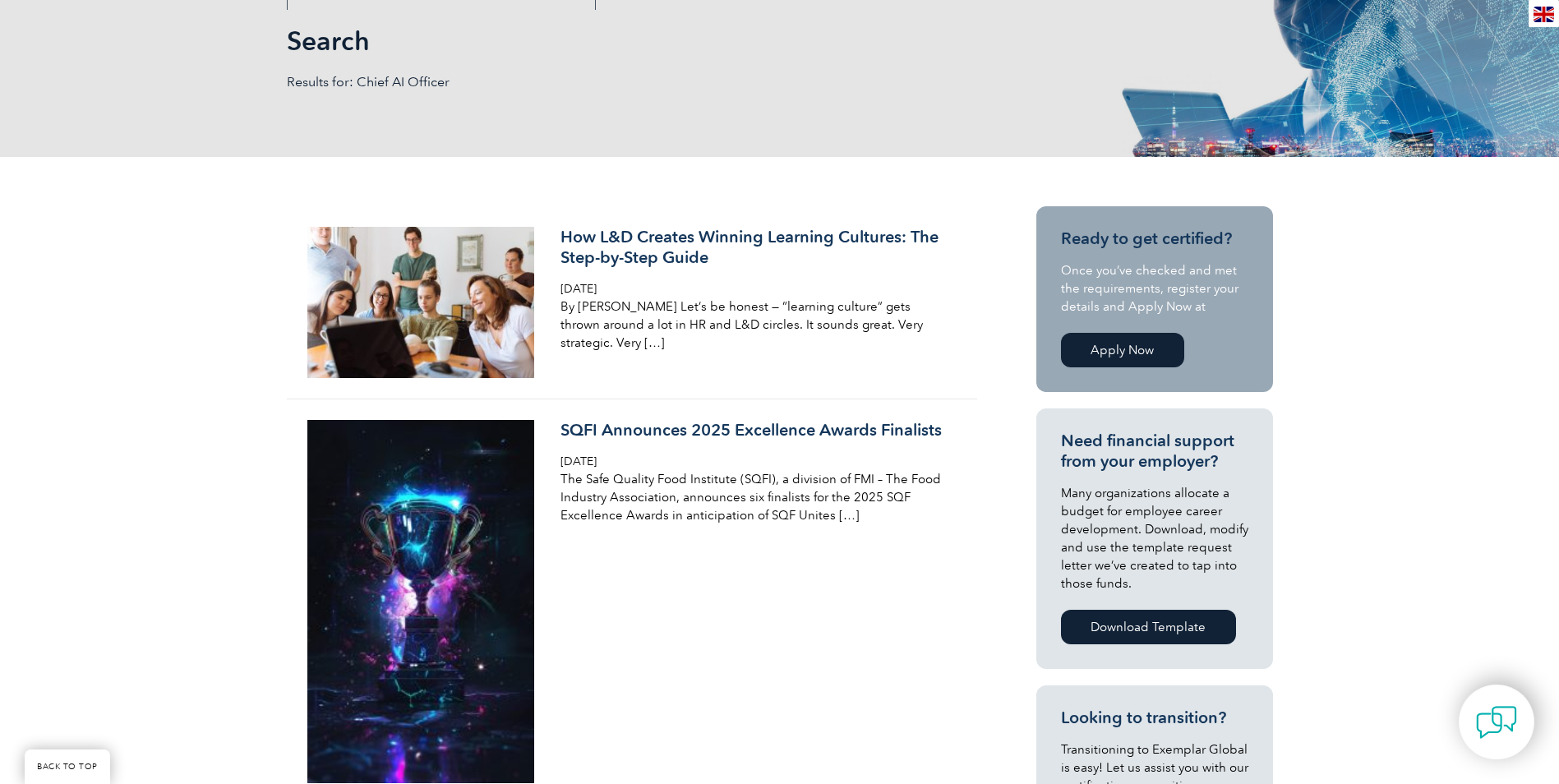
click at [1144, 350] on link "Apply Now" at bounding box center [1123, 349] width 124 height 34
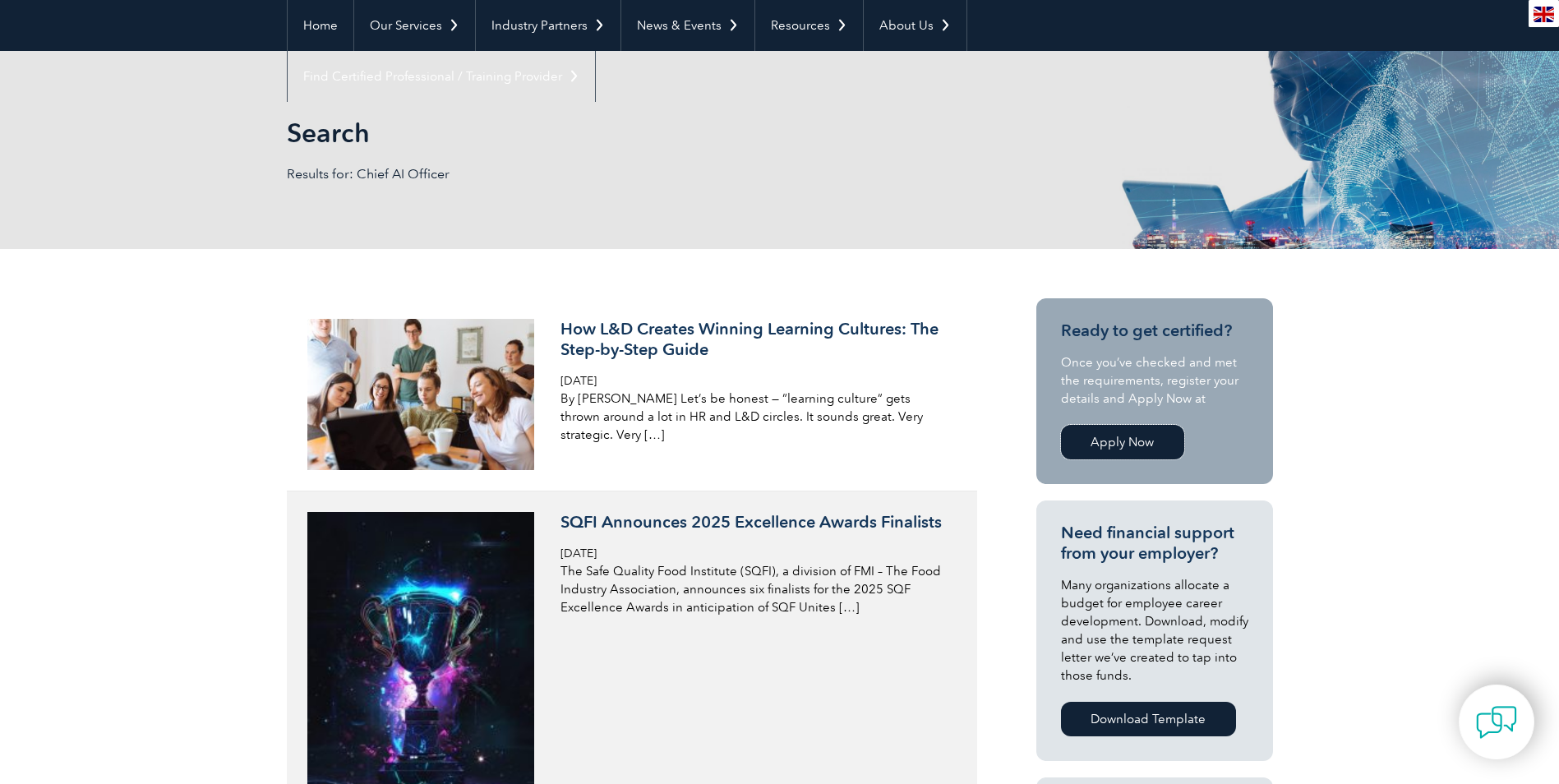
scroll to position [0, 0]
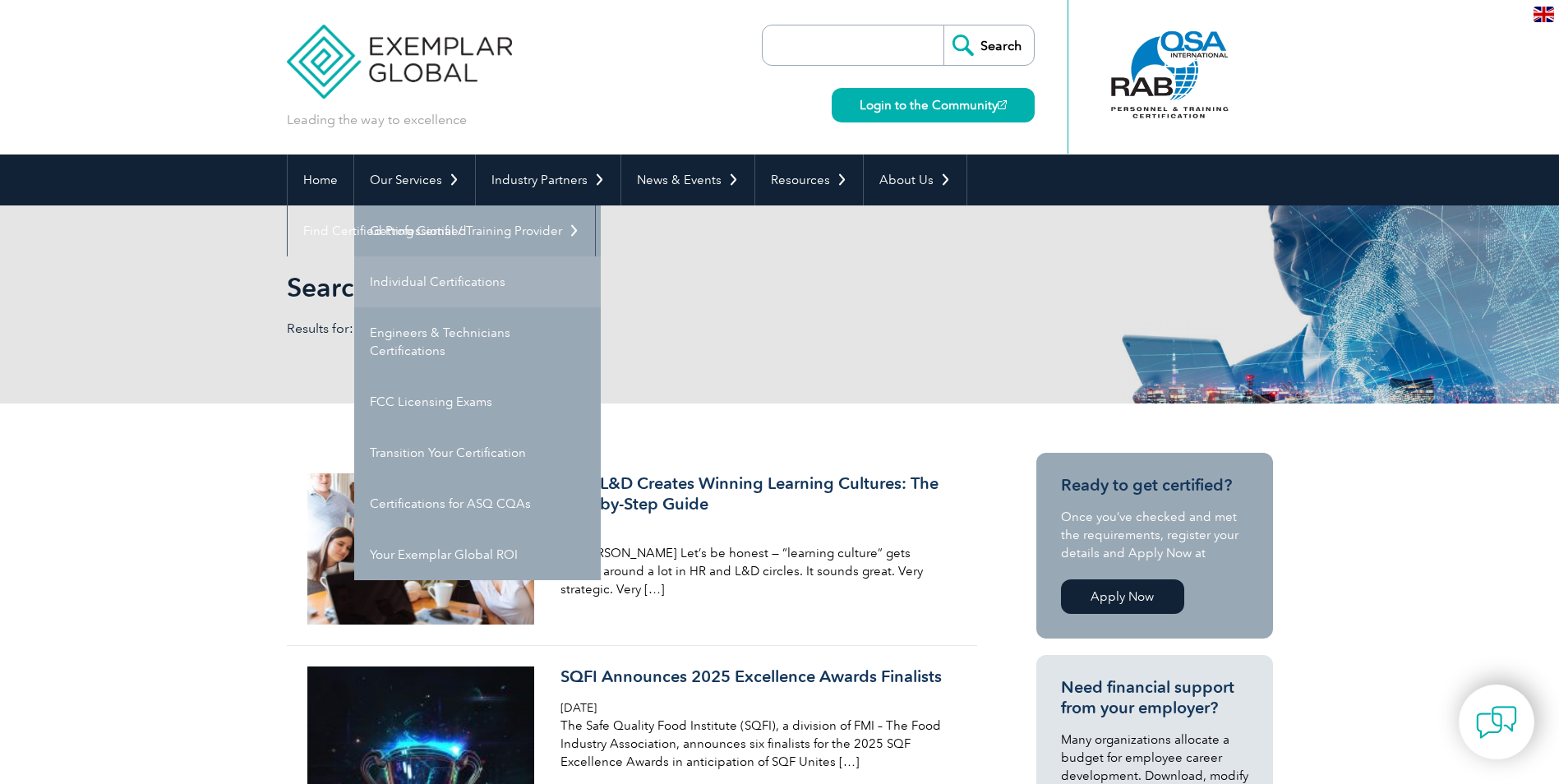
click at [417, 284] on link "Individual Certifications" at bounding box center [477, 282] width 246 height 51
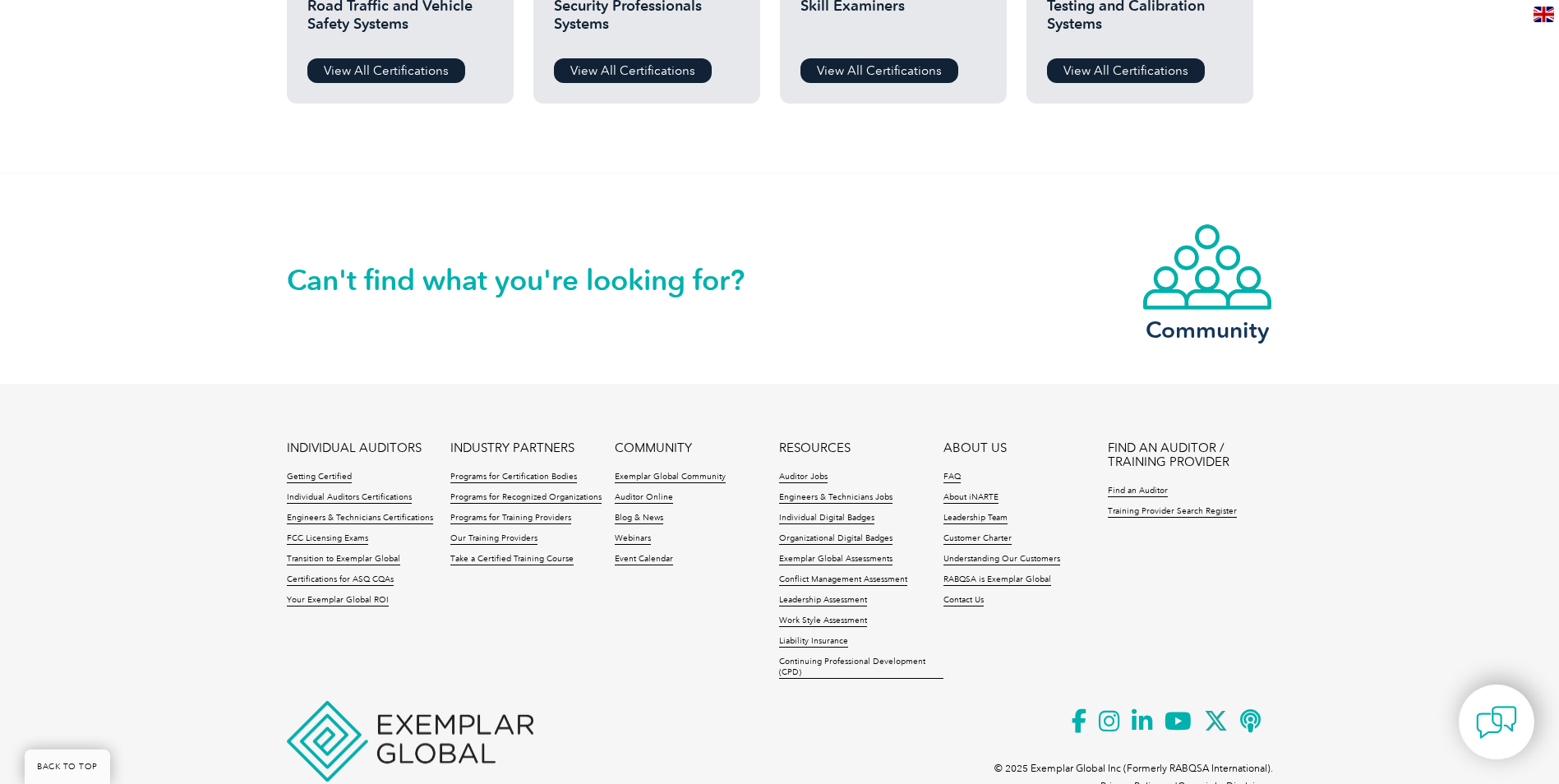
scroll to position [1561, 0]
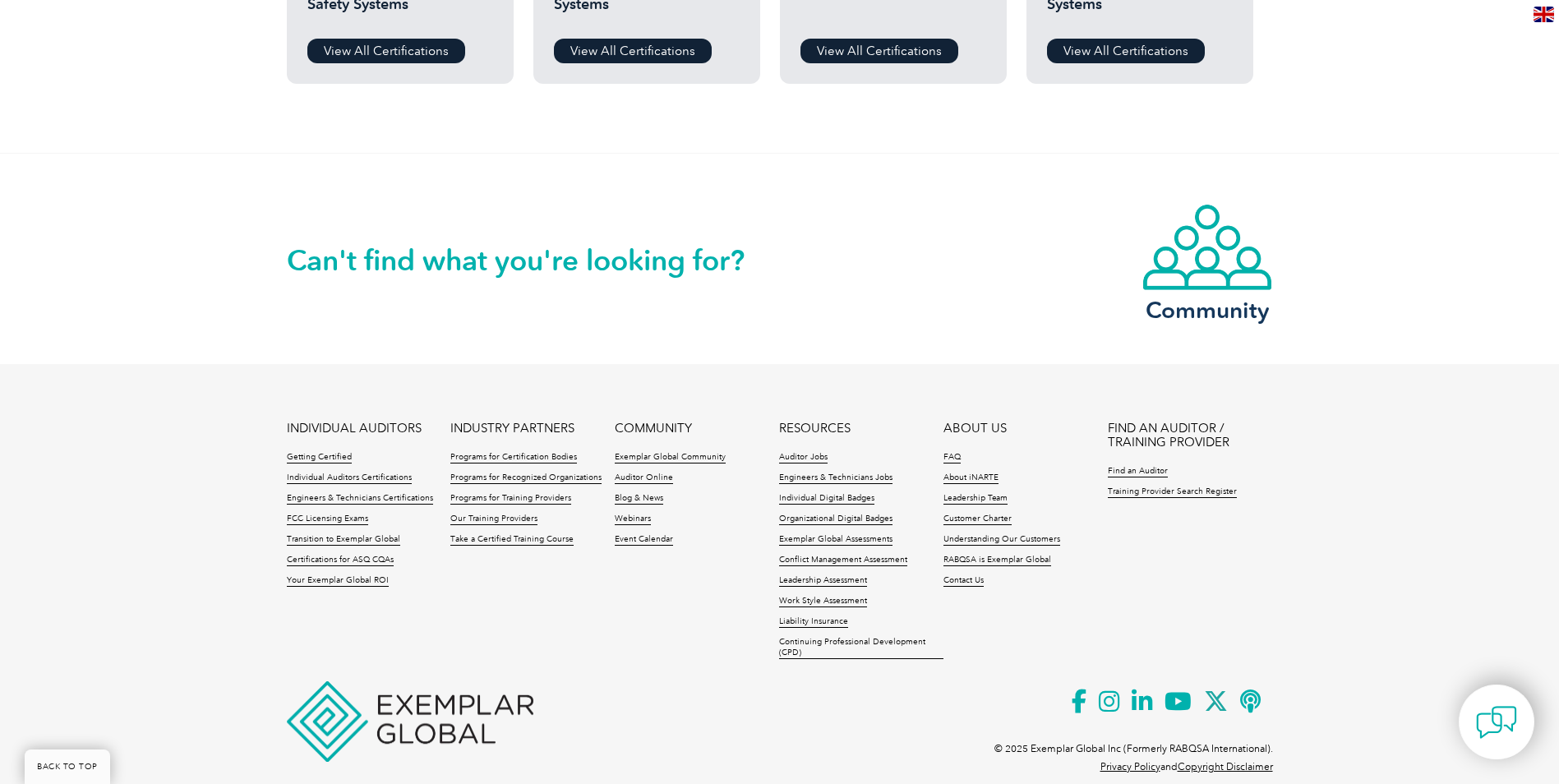
click at [615, 236] on div "Can't find what you're looking for?" at bounding box center [533, 238] width 493 height 71
click at [1177, 261] on img at bounding box center [1207, 247] width 131 height 89
click at [321, 454] on link "Getting Certified" at bounding box center [319, 457] width 65 height 11
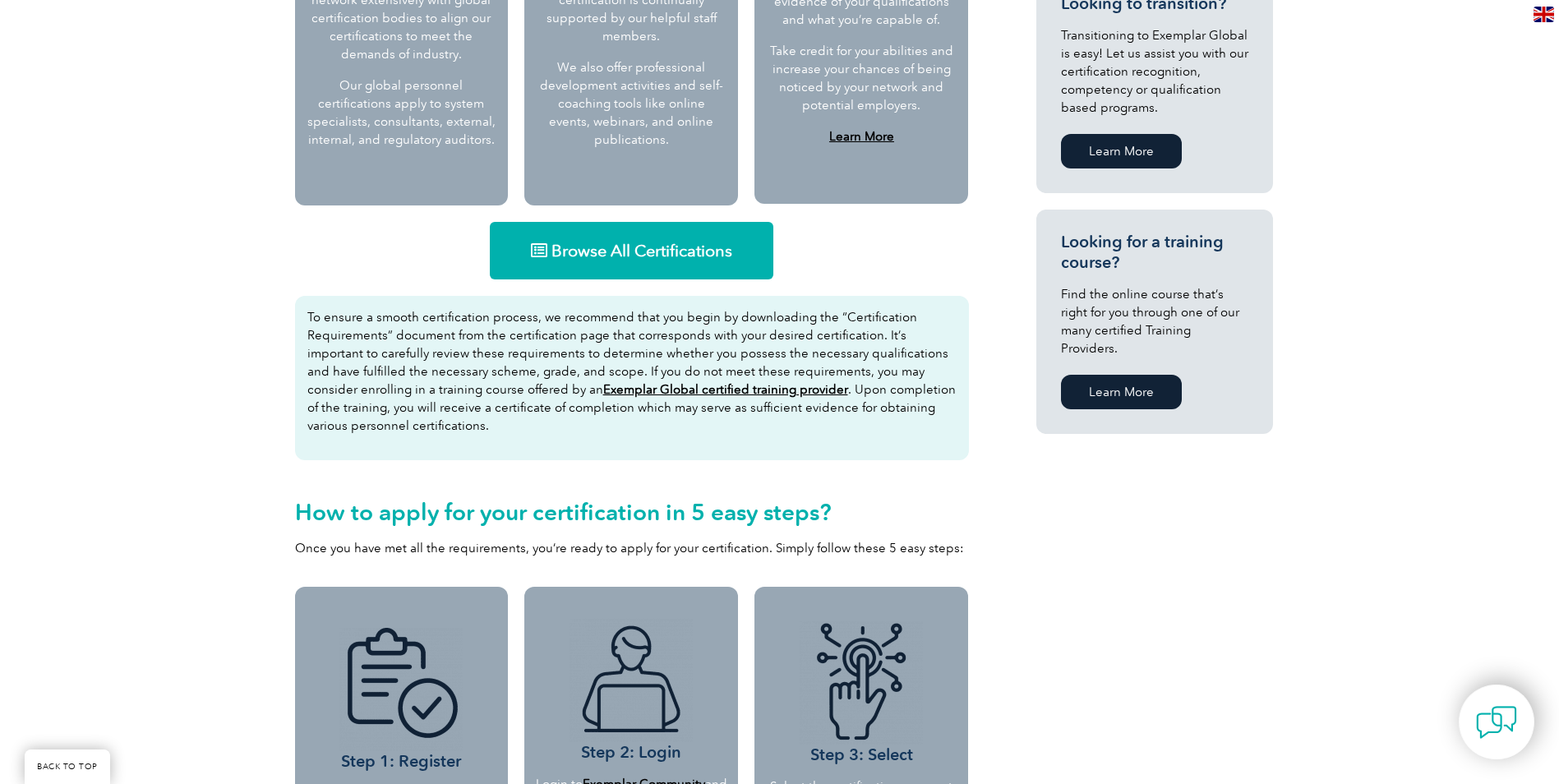
scroll to position [886, 0]
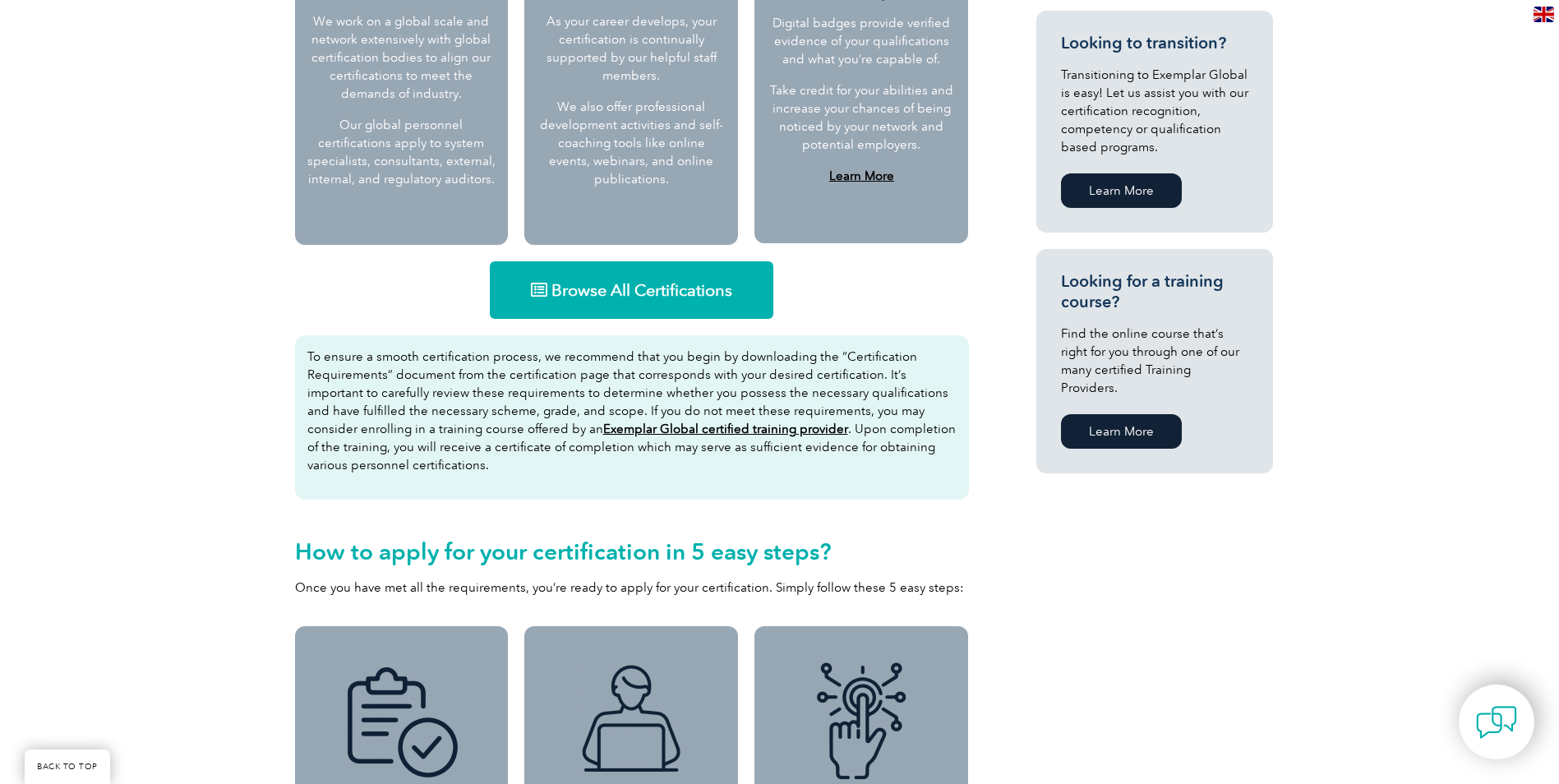
click at [631, 290] on span "Browse All Certifications" at bounding box center [641, 290] width 181 height 17
click at [1113, 414] on link "Learn More" at bounding box center [1121, 431] width 121 height 34
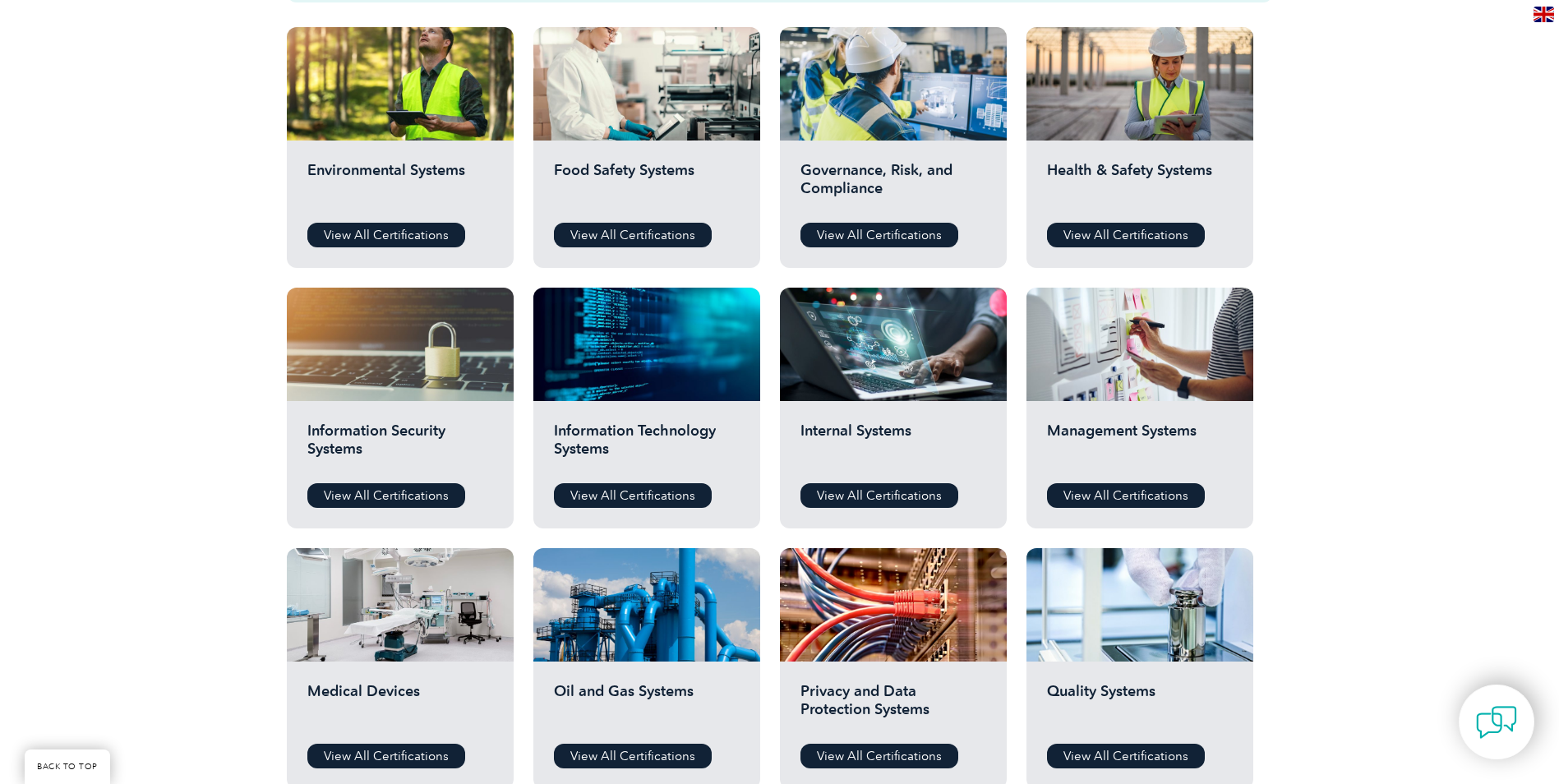
scroll to position [575, 0]
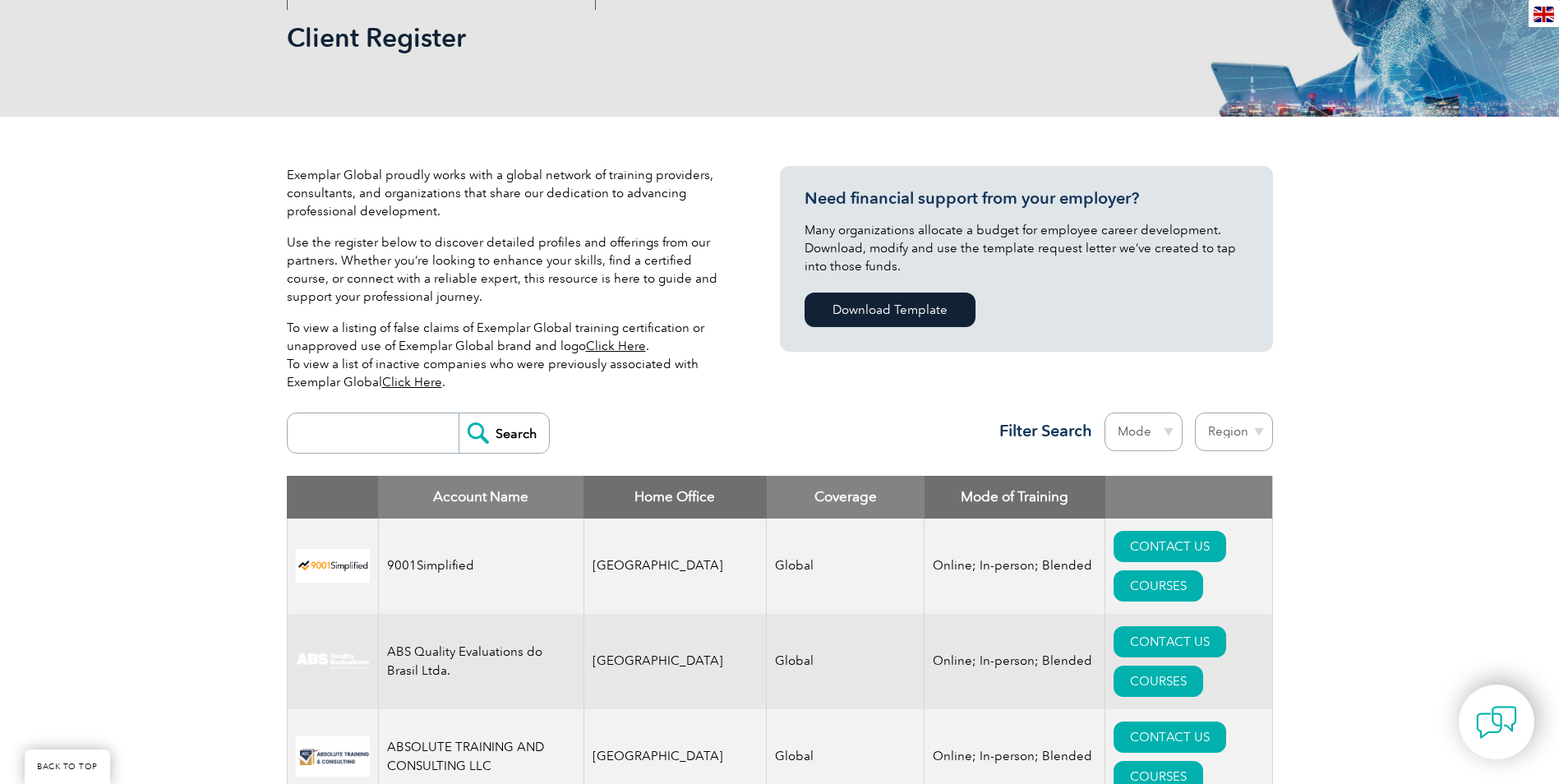
scroll to position [329, 0]
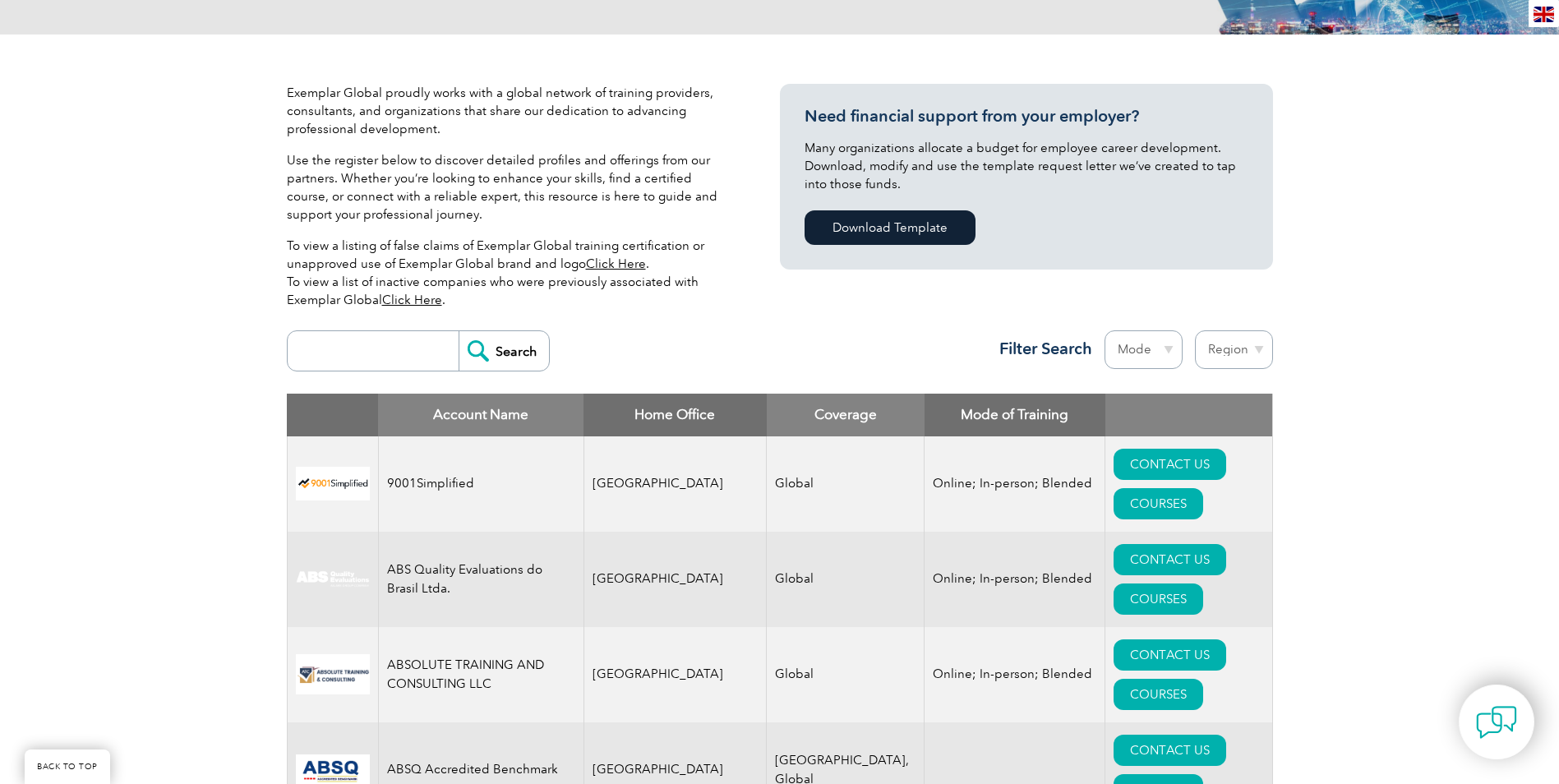
click at [336, 349] on input "search" at bounding box center [377, 350] width 162 height 40
paste input "Chief AI Officer"
type input "Chief AI Officer"
click at [492, 348] on input "Search" at bounding box center [504, 350] width 90 height 40
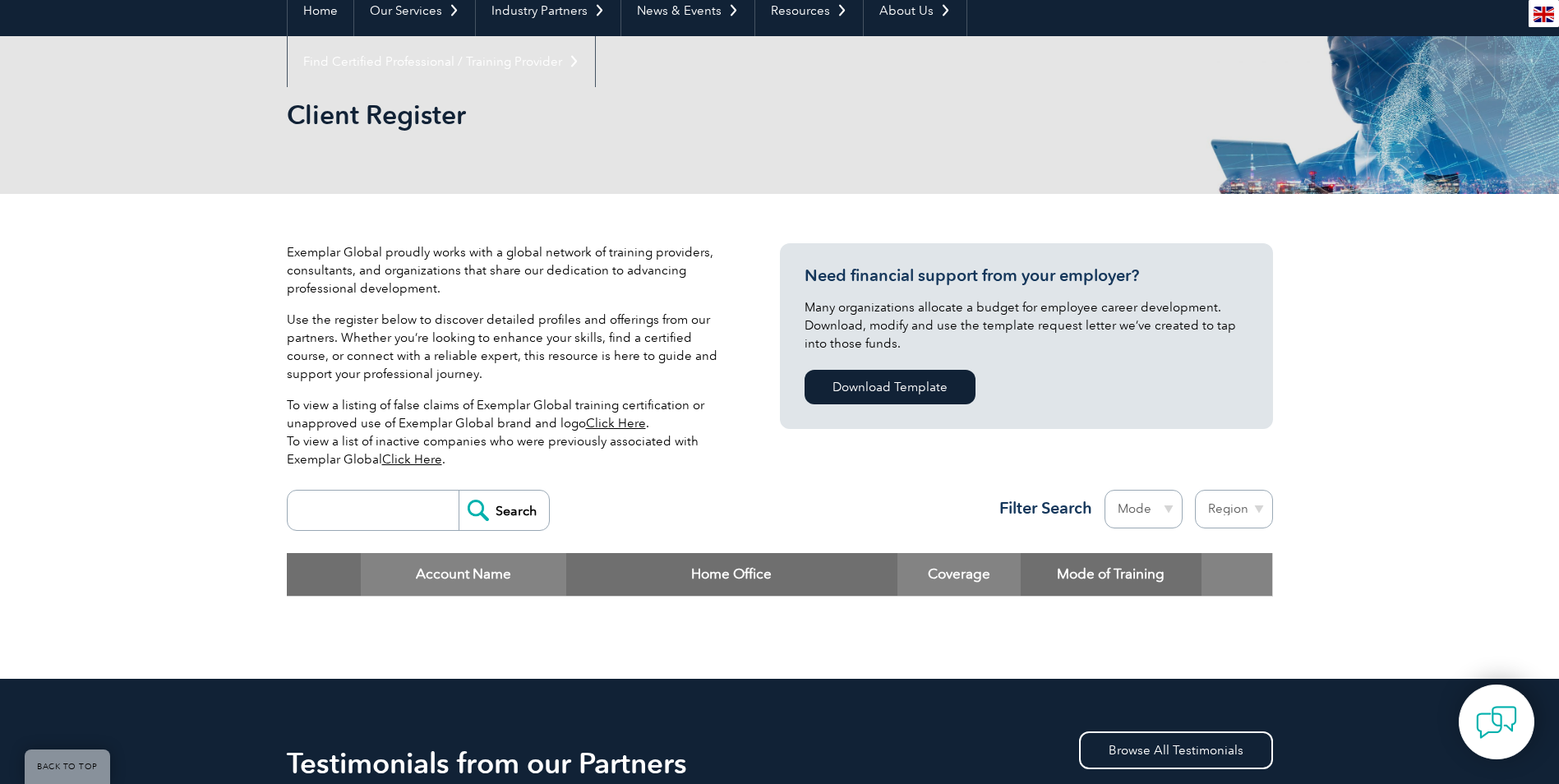
scroll to position [164, 0]
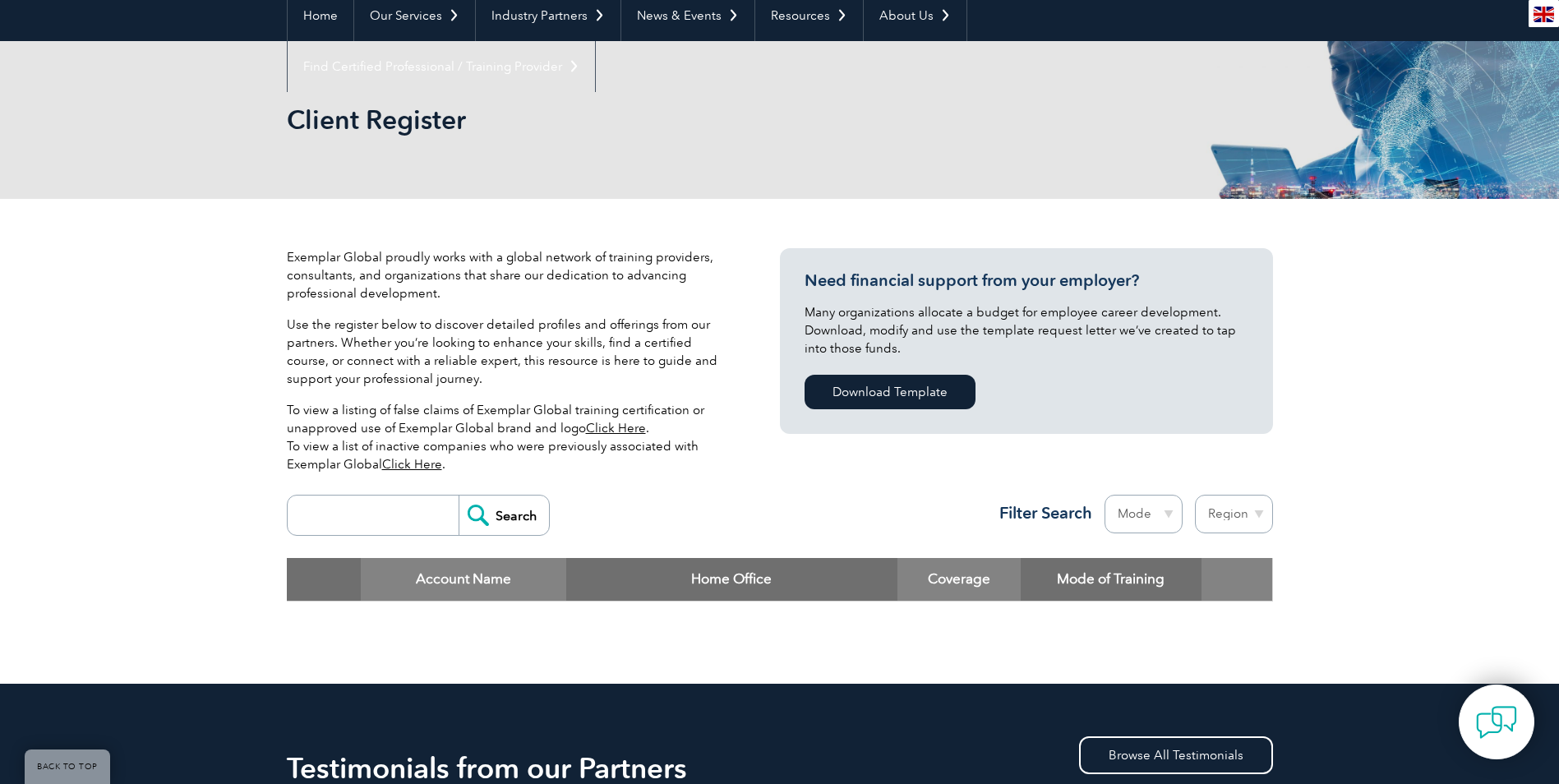
click at [353, 501] on input "search" at bounding box center [377, 515] width 162 height 40
type input "AI"
click at [459, 496] on input "Search" at bounding box center [504, 515] width 90 height 40
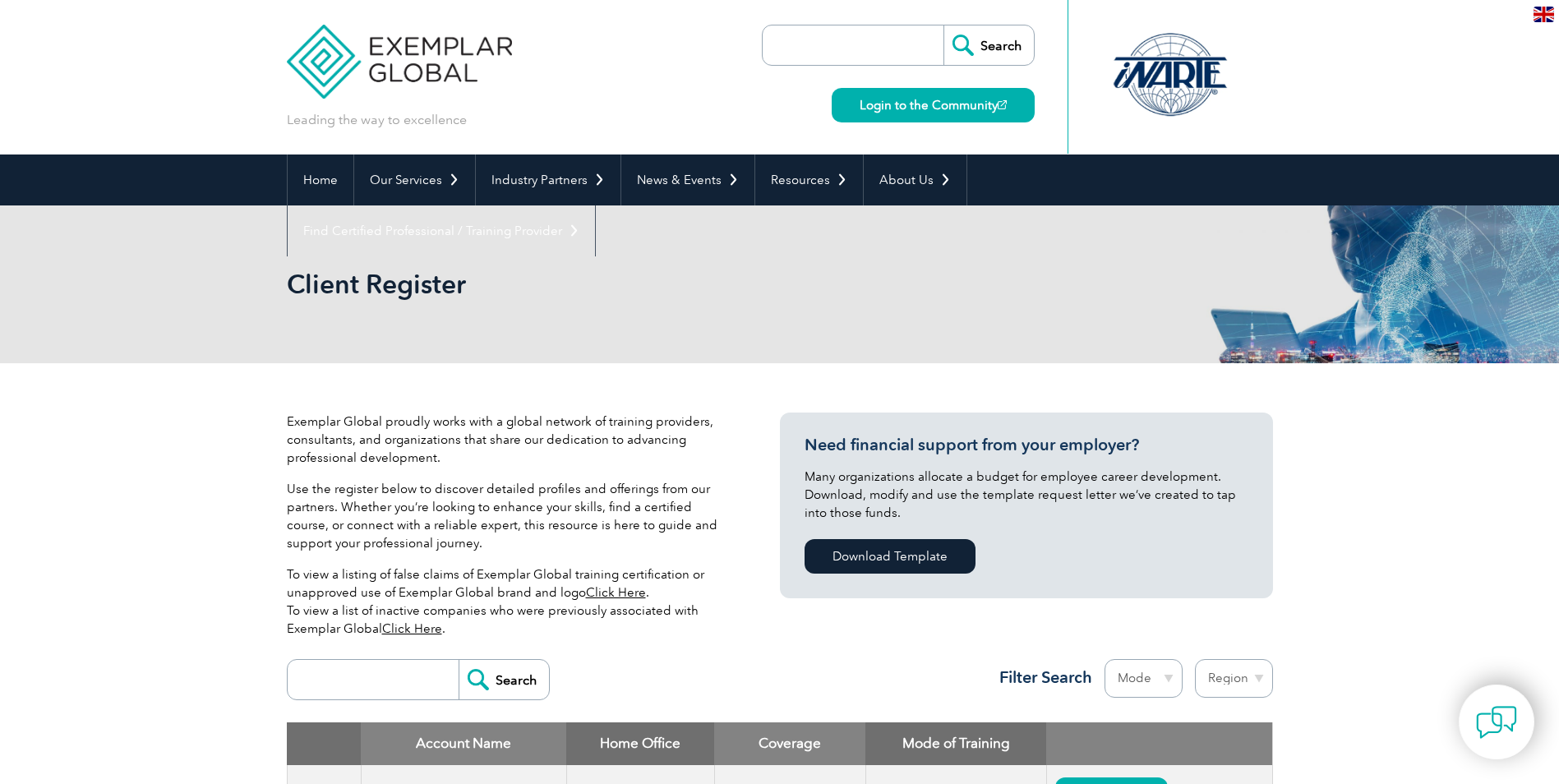
click at [487, 518] on p "Use the register below to discover detailed profiles and offerings from our par…" at bounding box center [508, 516] width 444 height 72
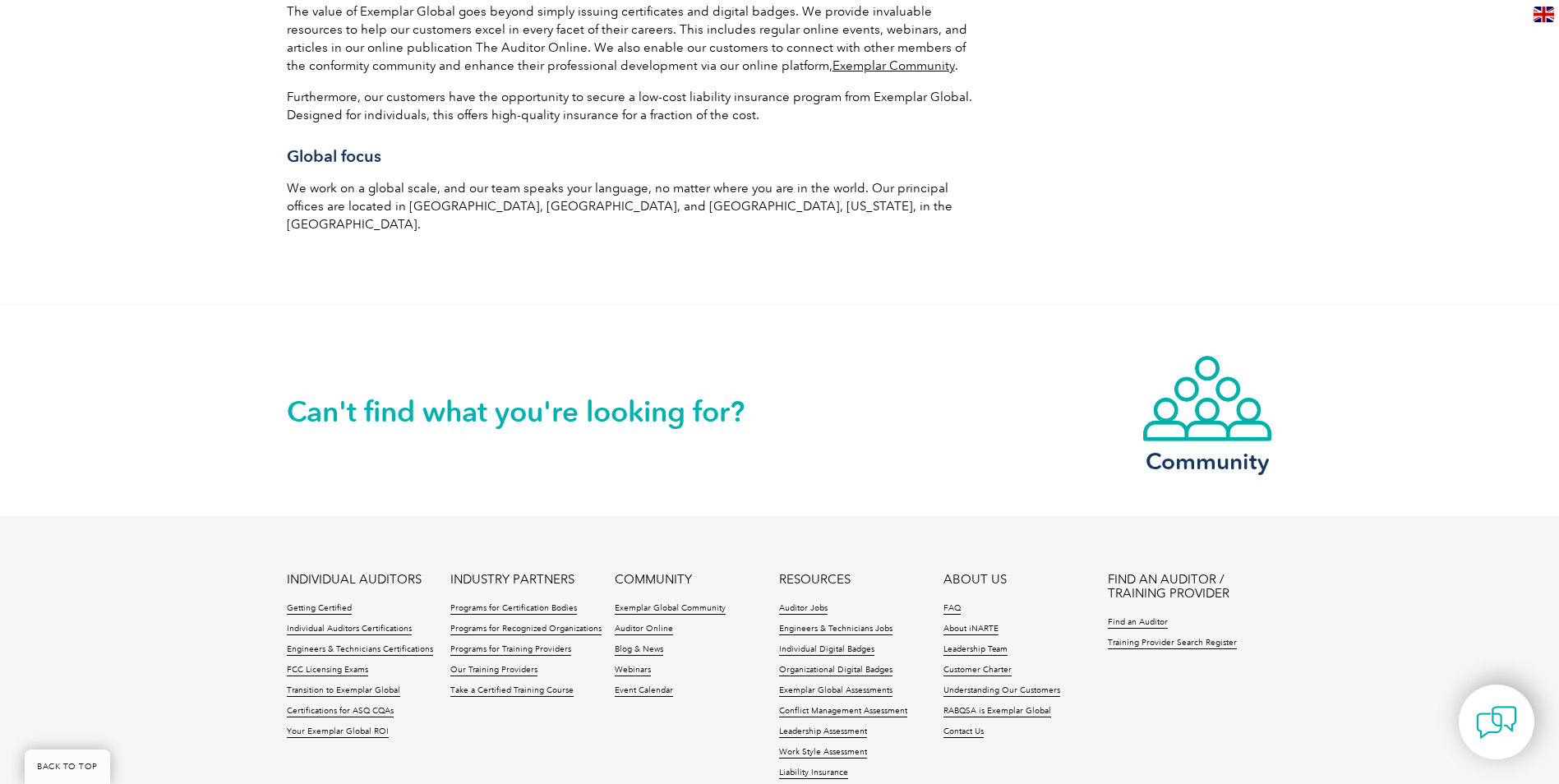
scroll to position [2711, 0]
